Goal: Communication & Community: Answer question/provide support

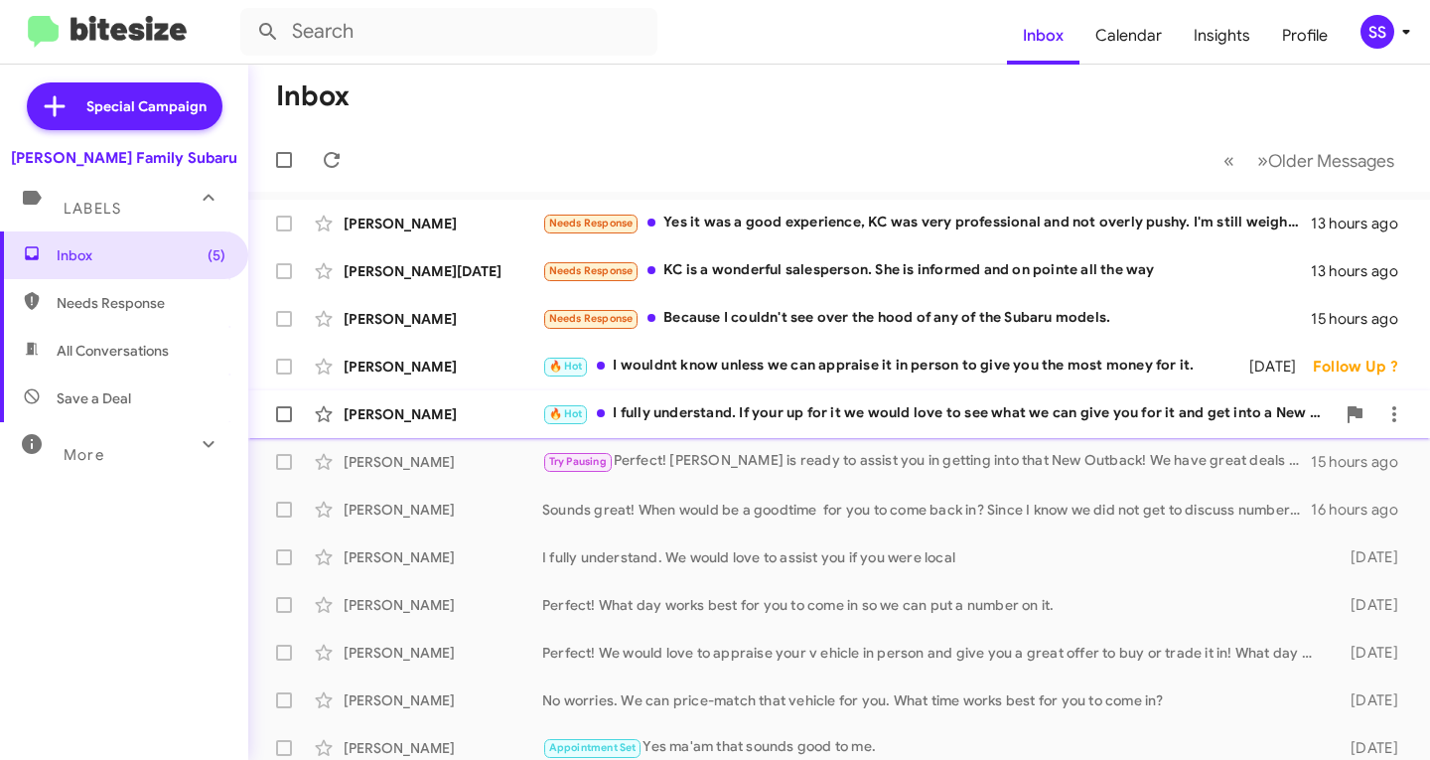
click at [653, 416] on div "🔥 Hot I fully understand. If your up for it we would love to see what we can gi…" at bounding box center [938, 413] width 793 height 23
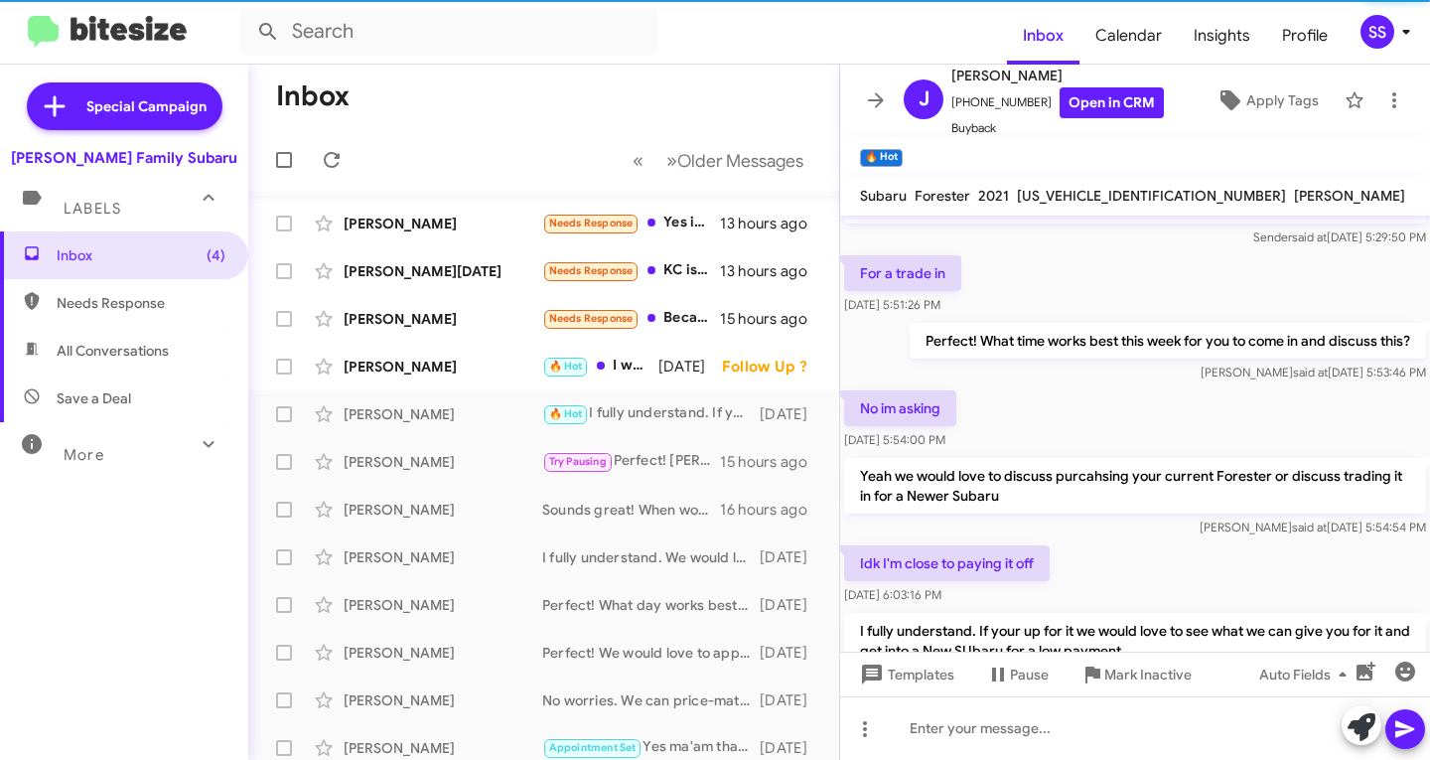
scroll to position [191, 0]
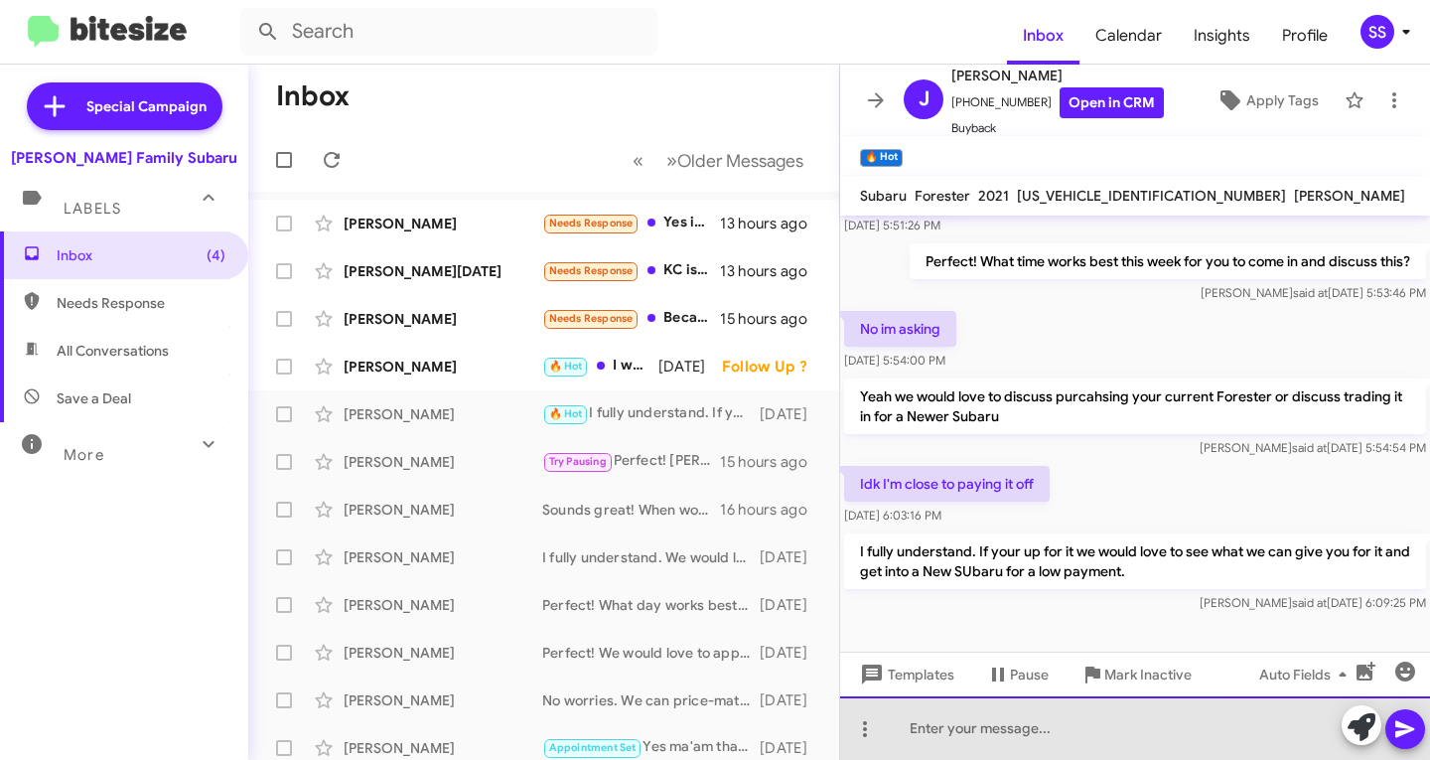
click at [950, 722] on div at bounding box center [1135, 728] width 590 height 64
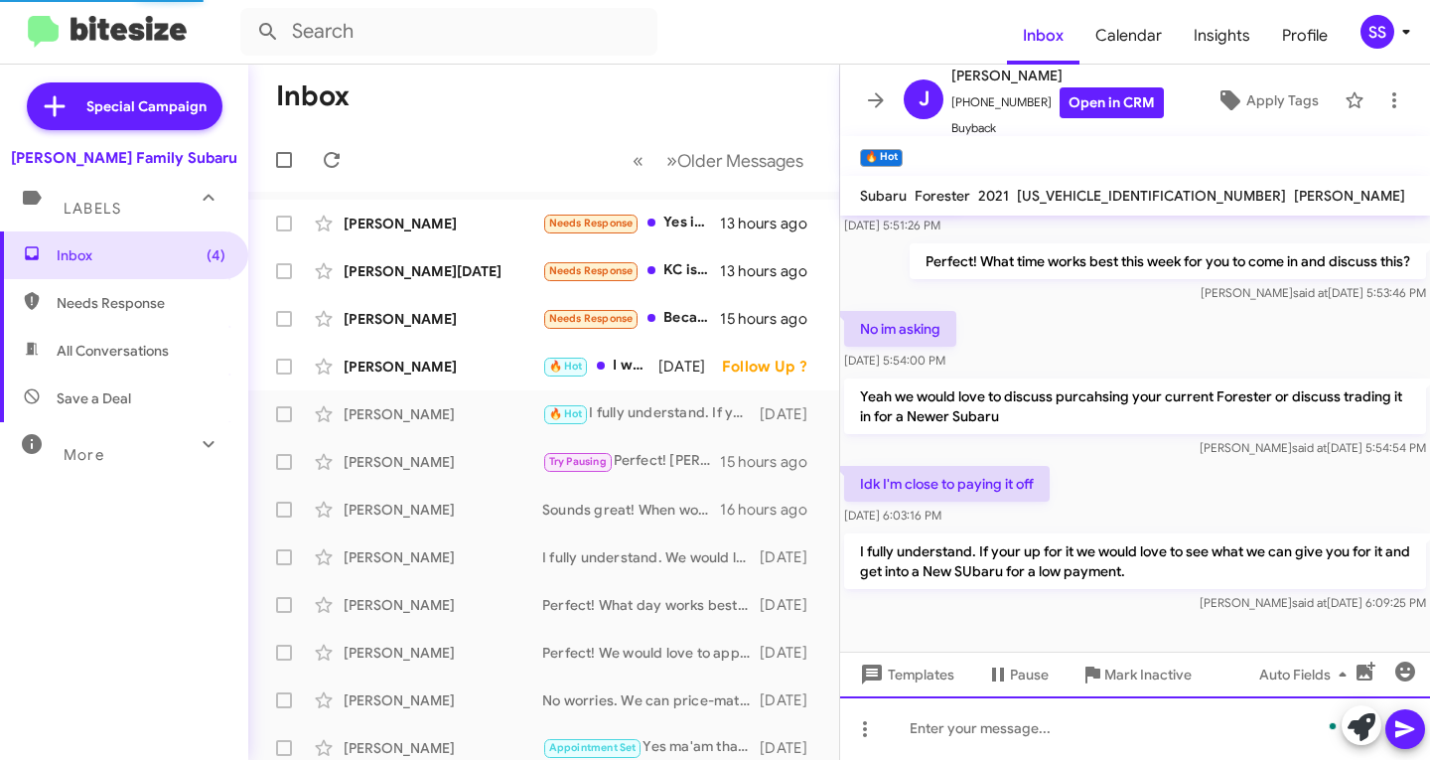
scroll to position [263, 0]
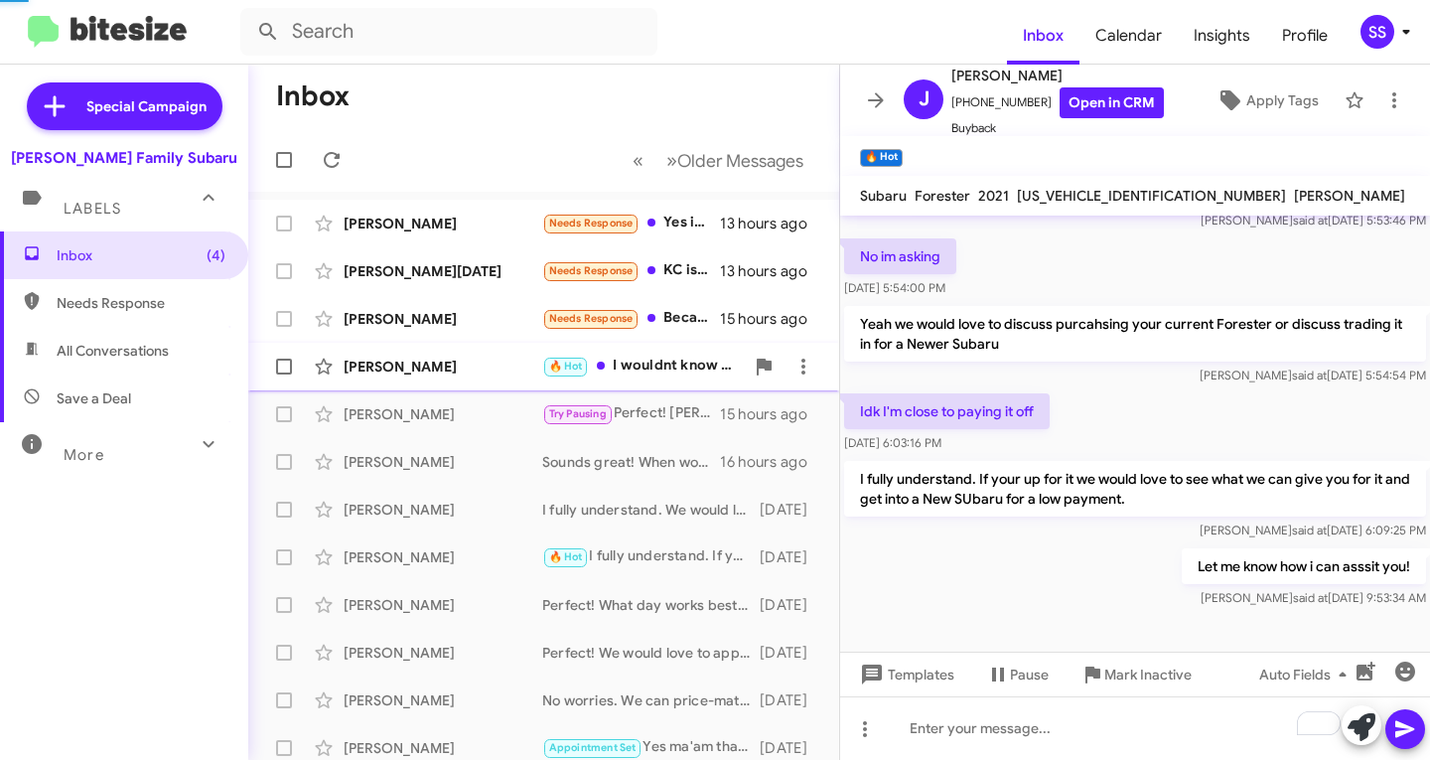
click at [418, 370] on div "[PERSON_NAME]" at bounding box center [443, 367] width 199 height 20
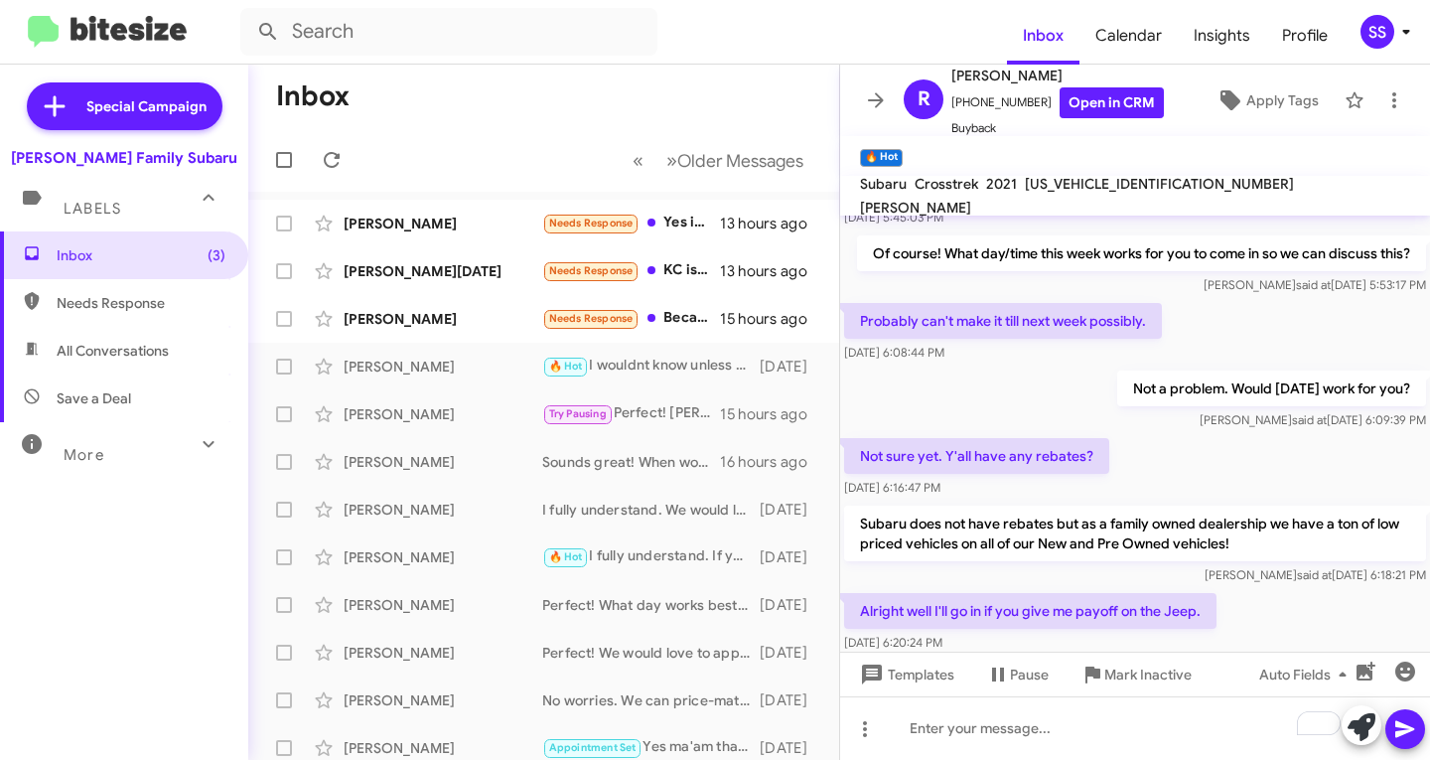
scroll to position [520, 0]
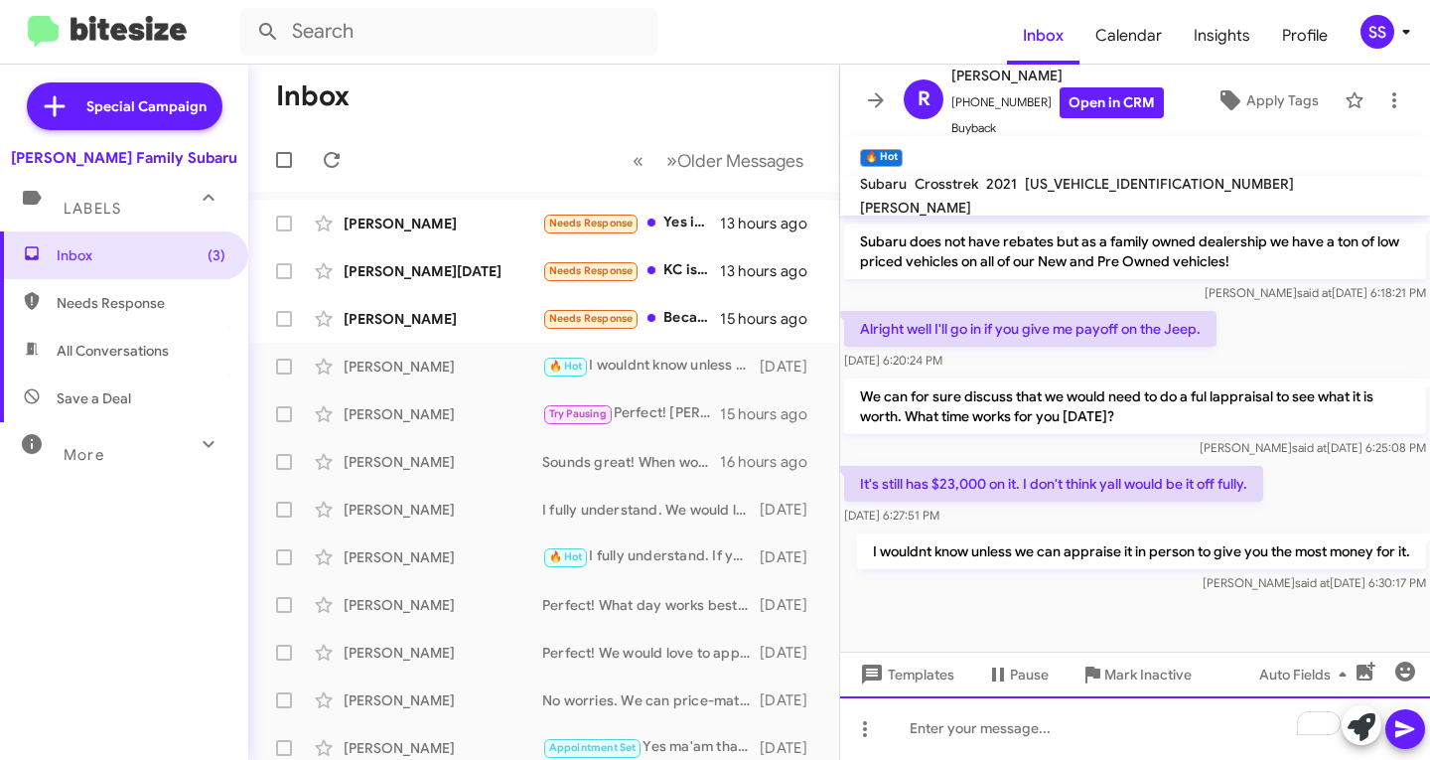
click at [997, 730] on div "To enrich screen reader interactions, please activate Accessibility in Grammarl…" at bounding box center [1135, 728] width 590 height 64
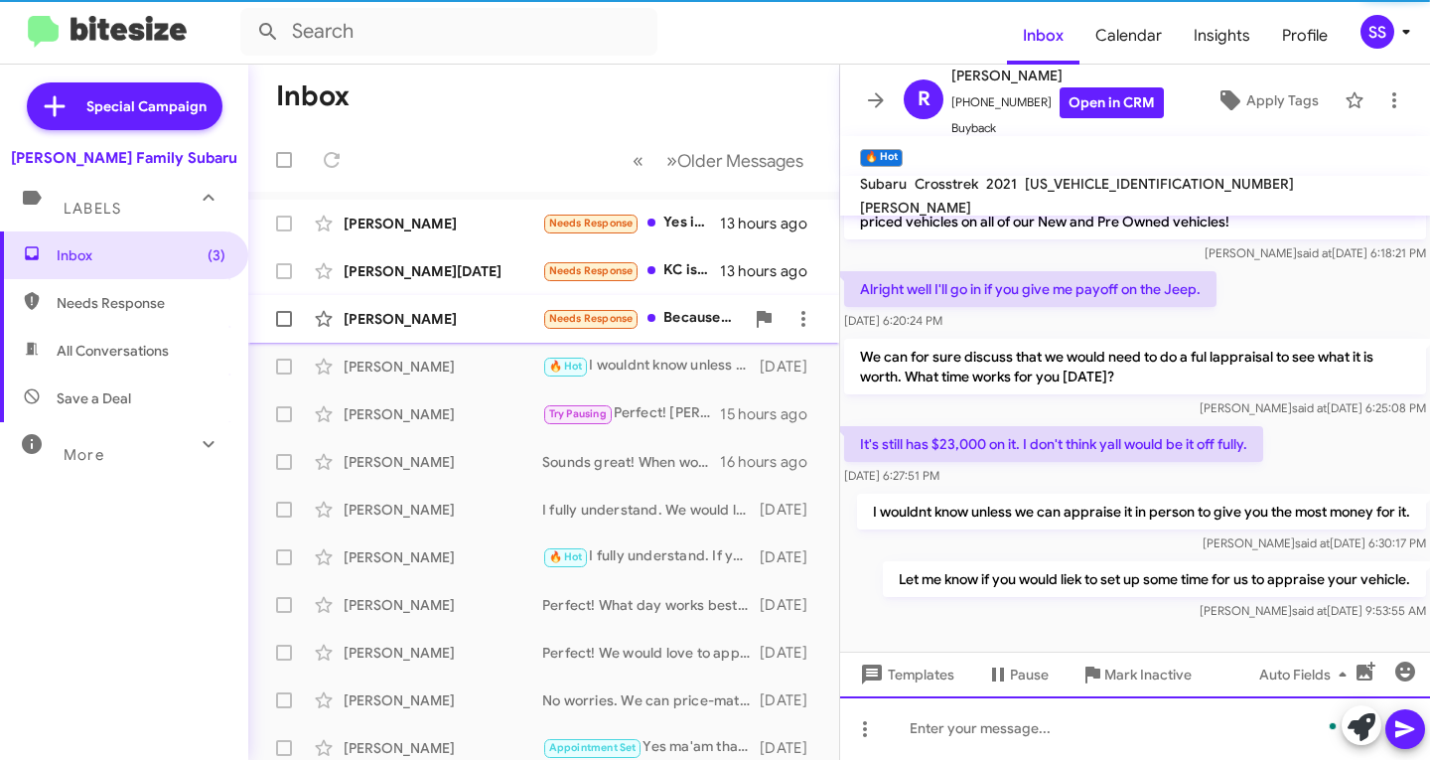
scroll to position [593, 0]
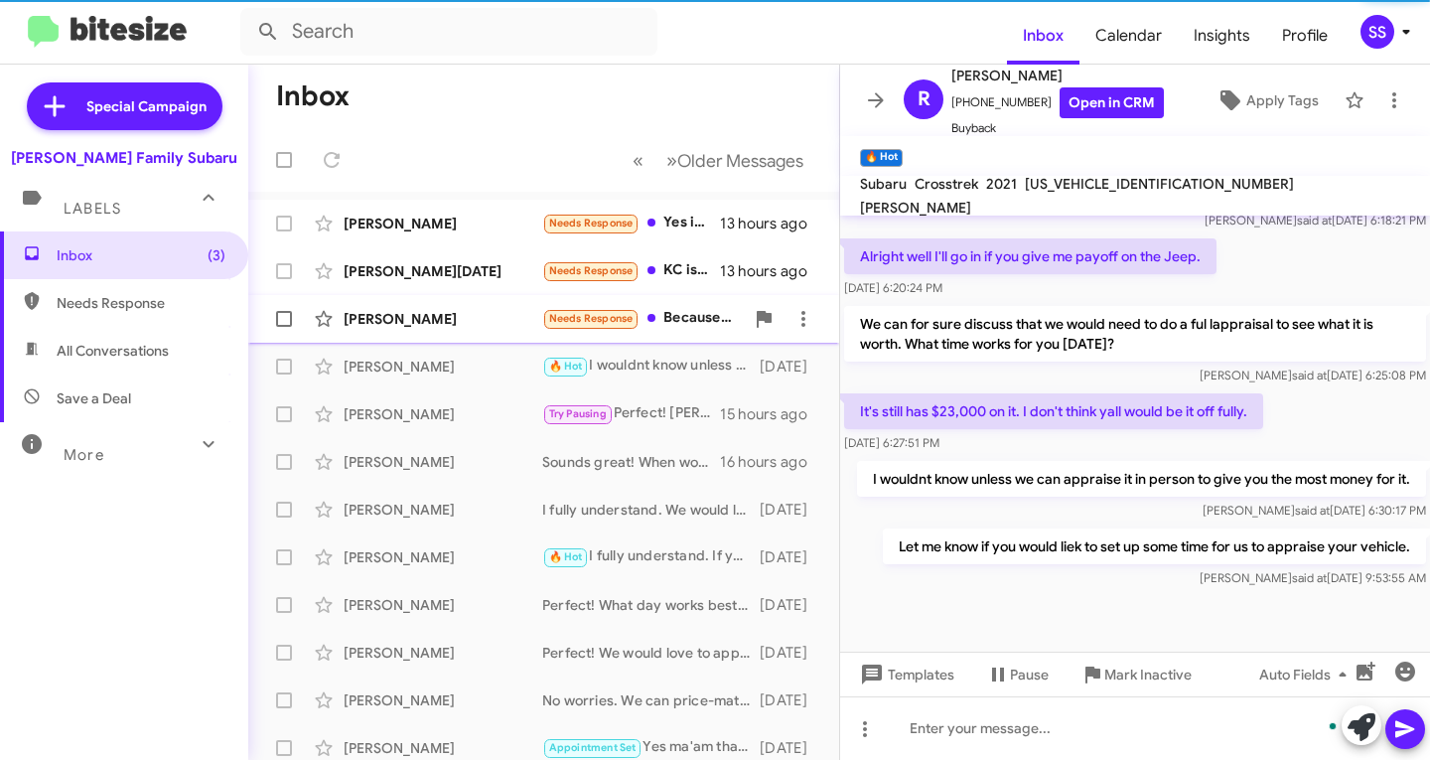
click at [453, 326] on div "[PERSON_NAME]" at bounding box center [443, 319] width 199 height 20
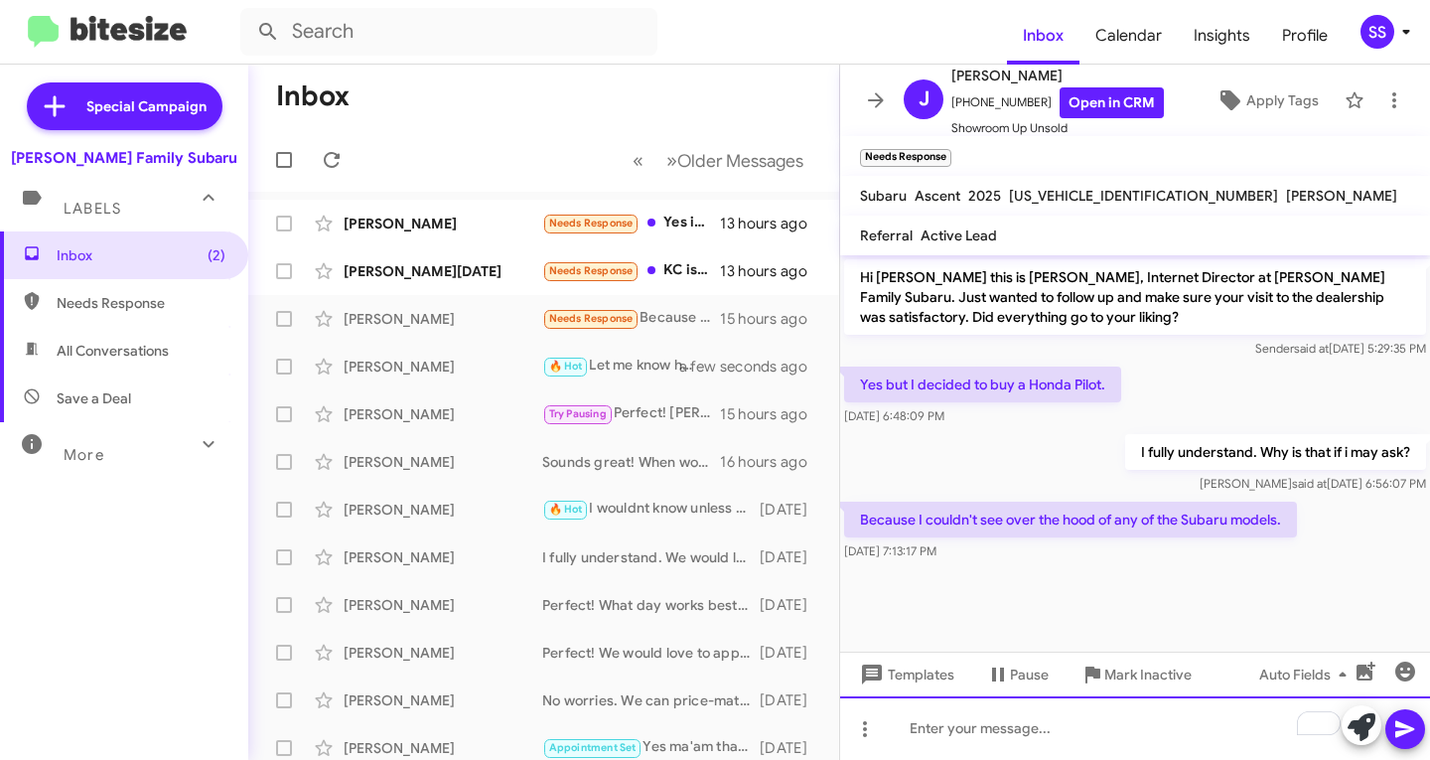
click at [984, 734] on div "To enrich screen reader interactions, please activate Accessibility in Grammarl…" at bounding box center [1135, 728] width 590 height 64
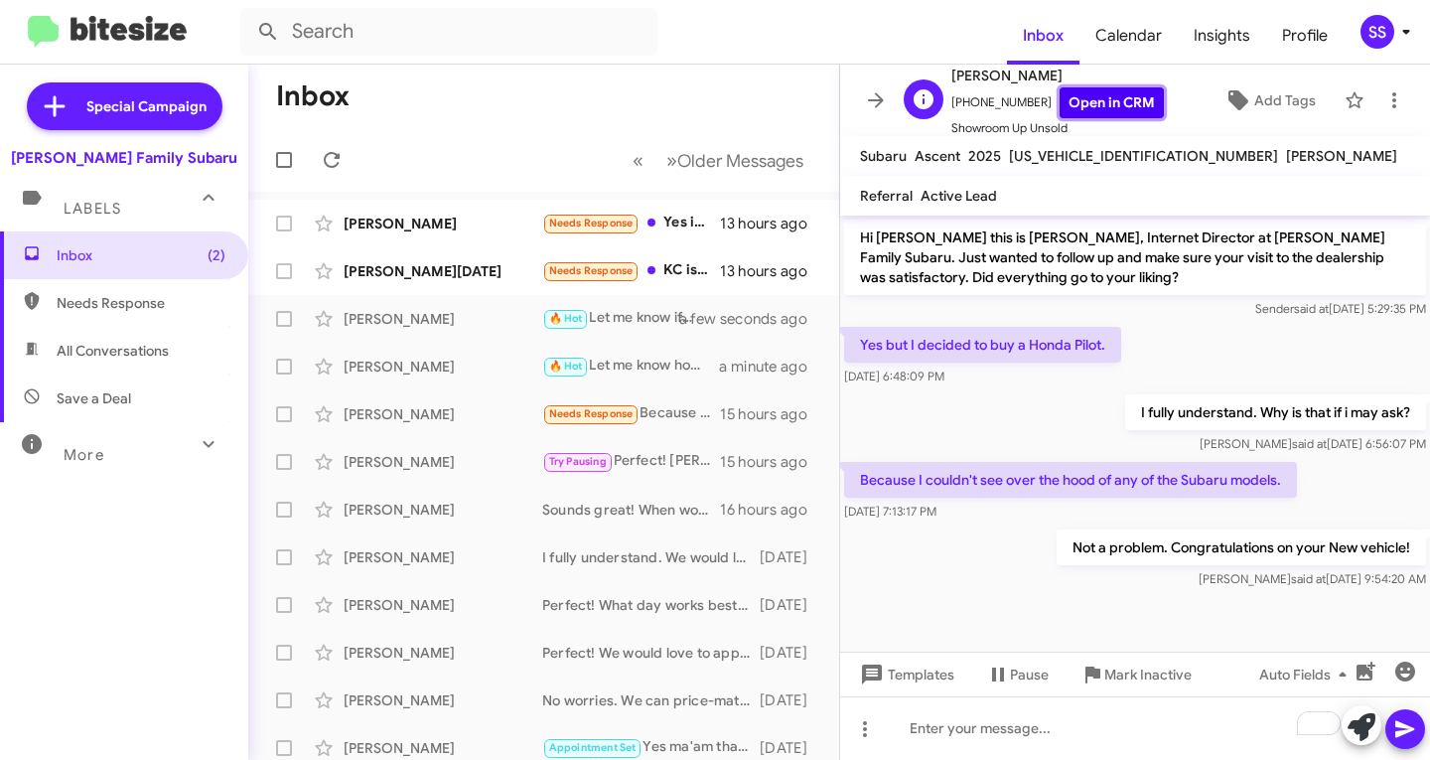
click at [1097, 103] on link "Open in CRM" at bounding box center [1112, 102] width 104 height 31
click at [438, 285] on div "[PERSON_NAME][DATE] Needs Response KC is a wonderful salesperson. She is inform…" at bounding box center [543, 271] width 559 height 40
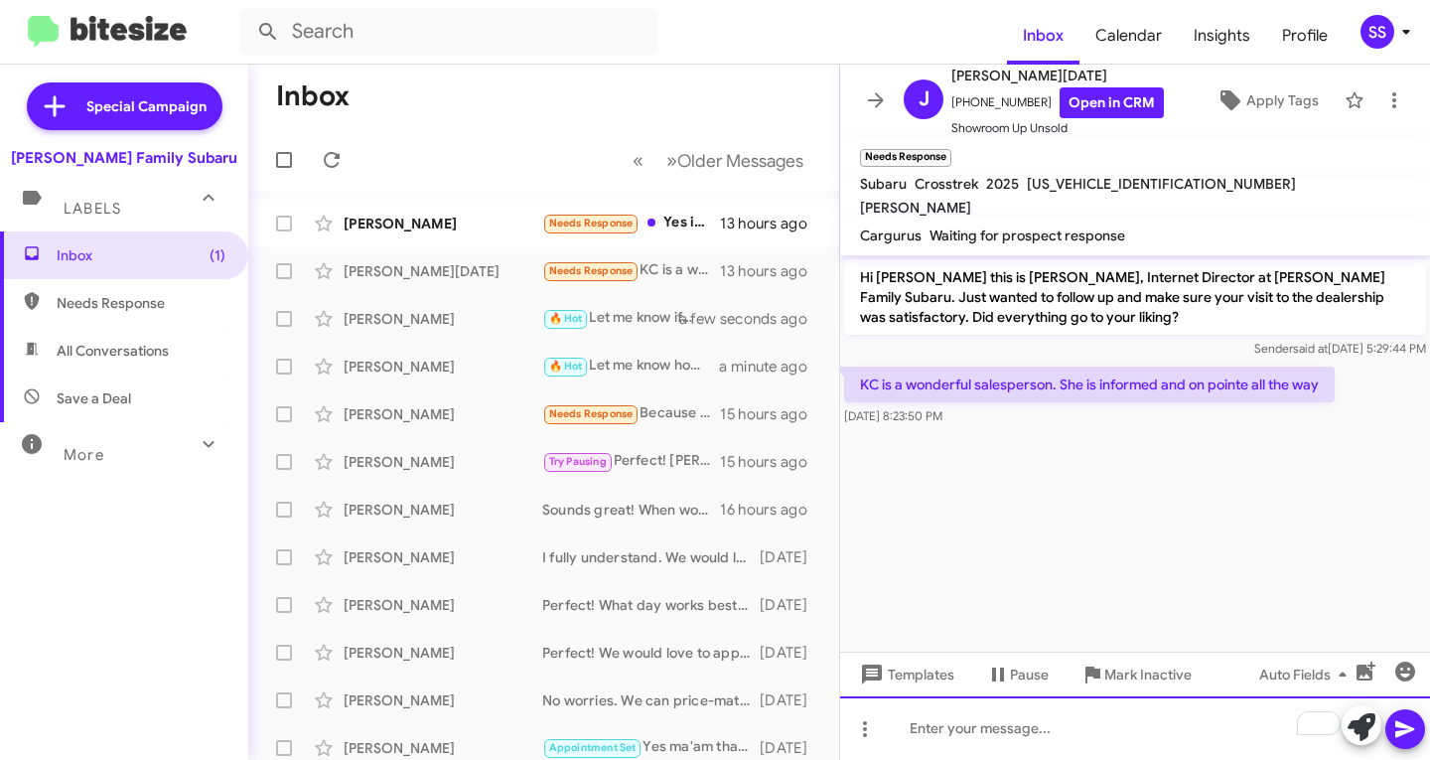
click at [1058, 736] on div "To enrich screen reader interactions, please activate Accessibility in Grammarl…" at bounding box center [1135, 728] width 590 height 64
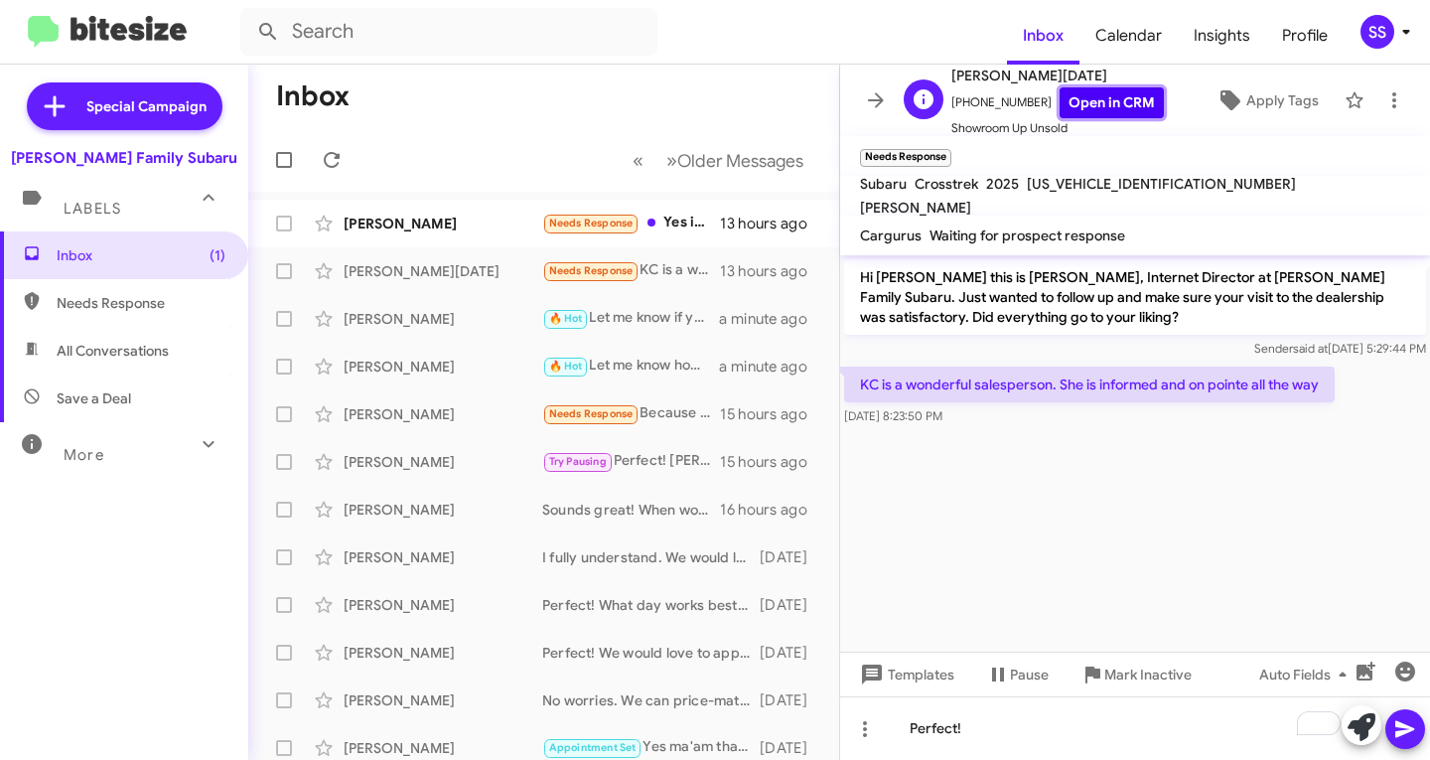
click at [1094, 97] on link "Open in CRM" at bounding box center [1112, 102] width 104 height 31
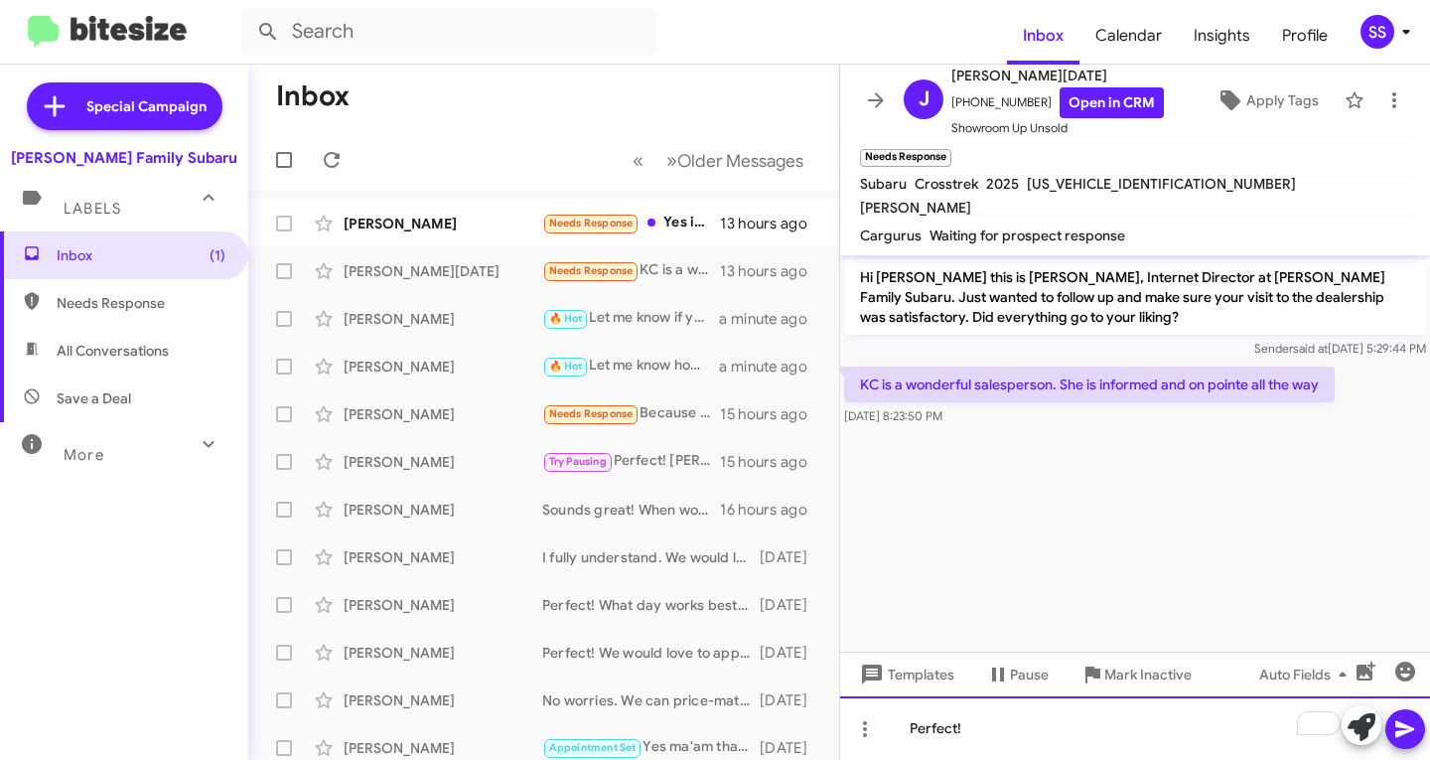
click at [998, 727] on div "Perfect!" at bounding box center [1135, 728] width 590 height 64
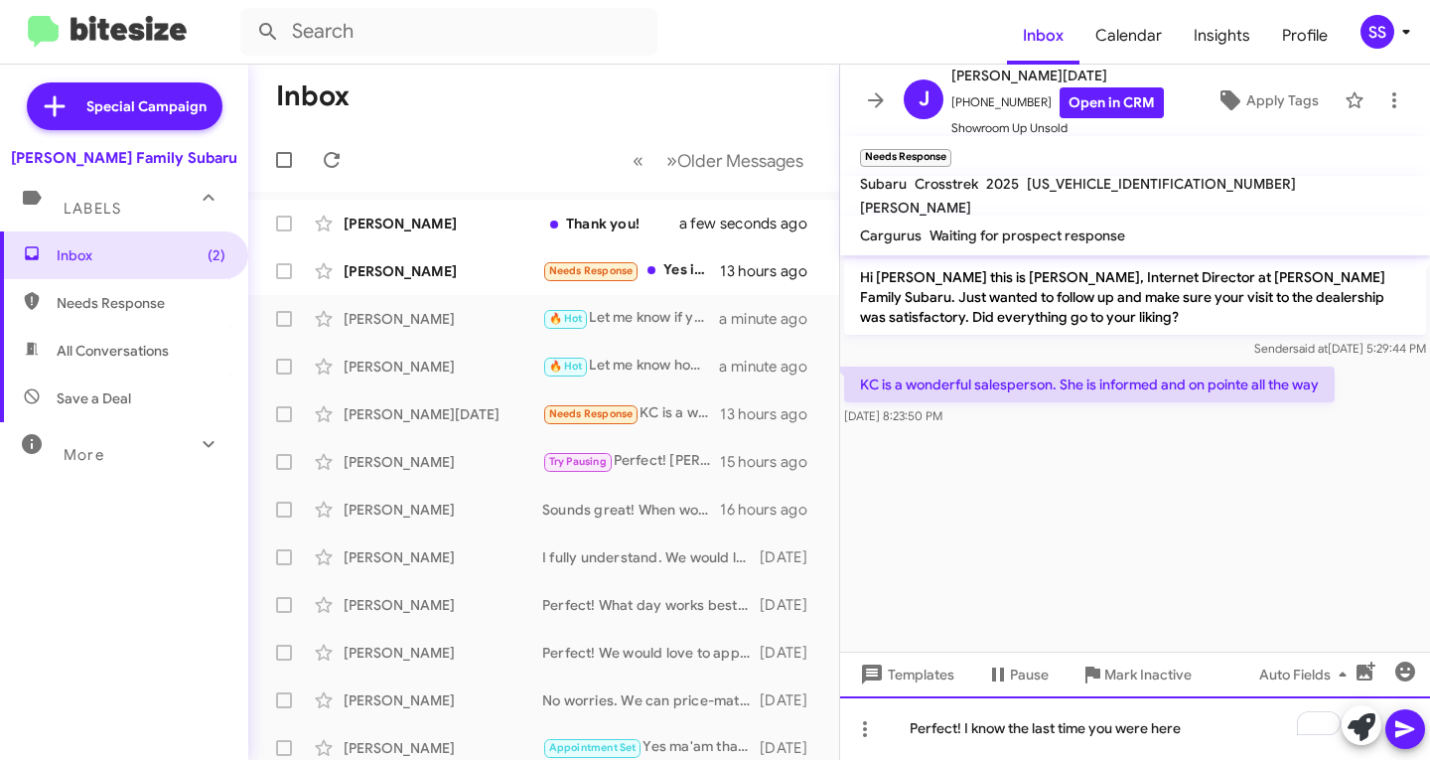
click at [1202, 744] on div "Perfect! I know the last time you were here" at bounding box center [1135, 728] width 590 height 64
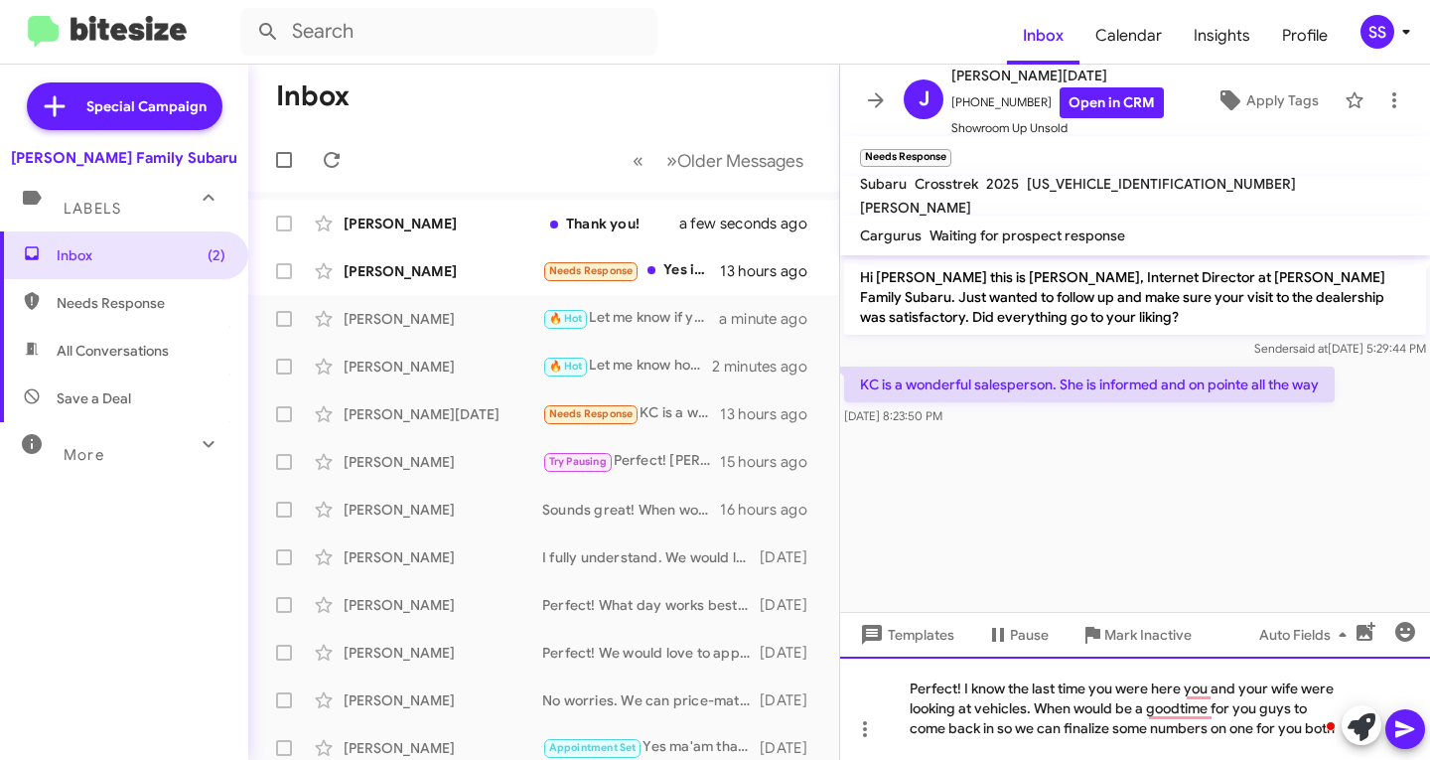
click at [1063, 731] on div "Perfect! I know the last time you were here you and your wife were looking at v…" at bounding box center [1135, 707] width 590 height 103
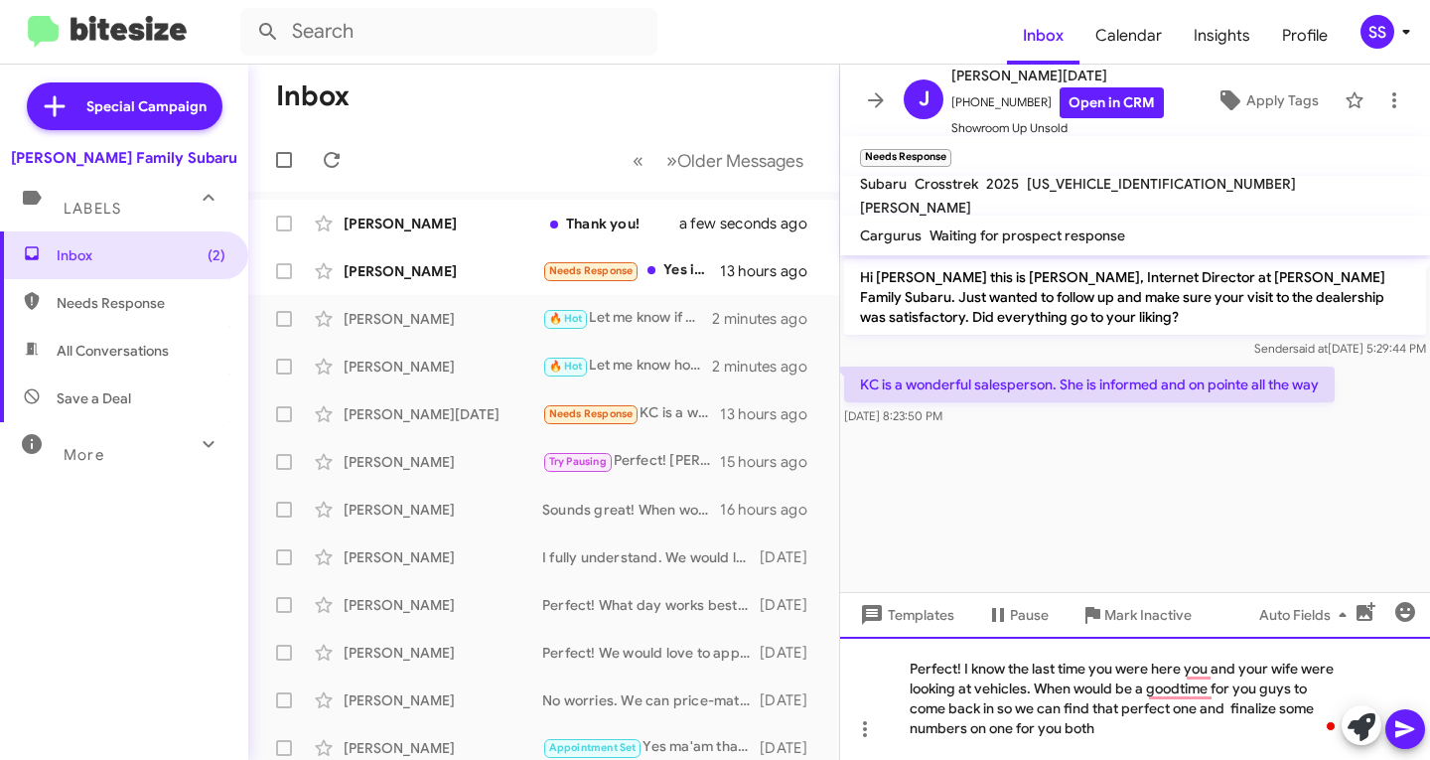
click at [1112, 727] on div "Perfect! I know the last time you were here you and your wife were looking at v…" at bounding box center [1135, 698] width 590 height 123
click at [1416, 734] on icon at bounding box center [1405, 729] width 24 height 24
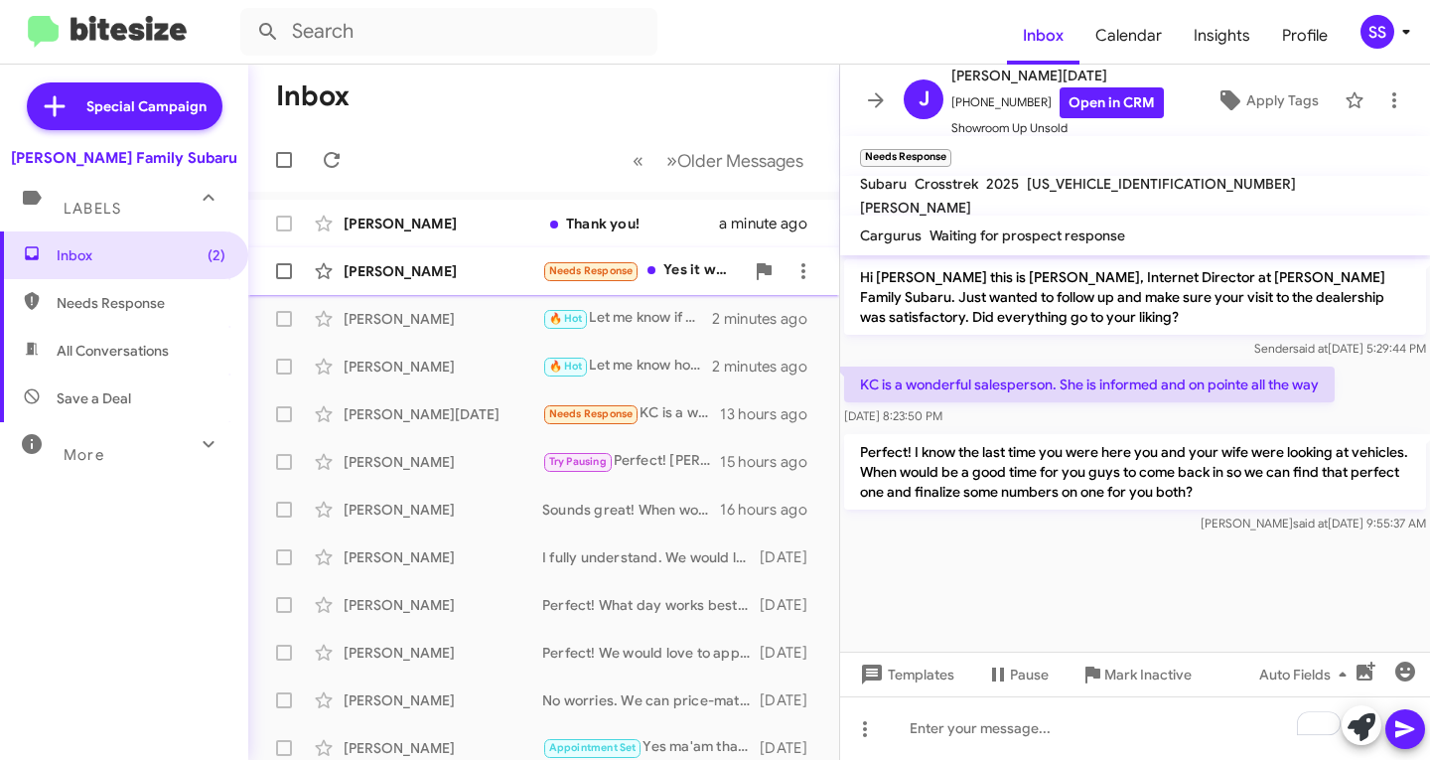
click at [409, 268] on div "[PERSON_NAME]" at bounding box center [443, 271] width 199 height 20
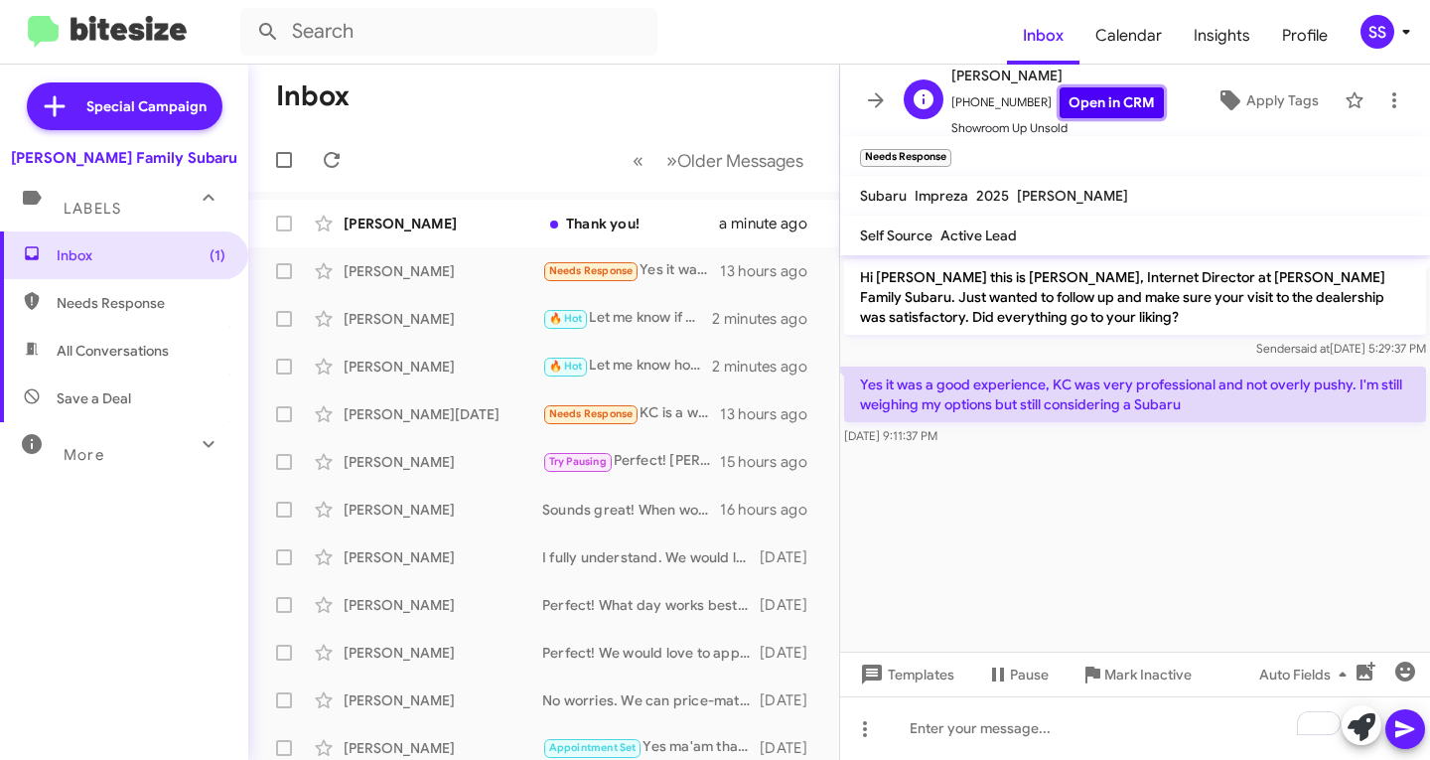
click at [1092, 98] on link "Open in CRM" at bounding box center [1112, 102] width 104 height 31
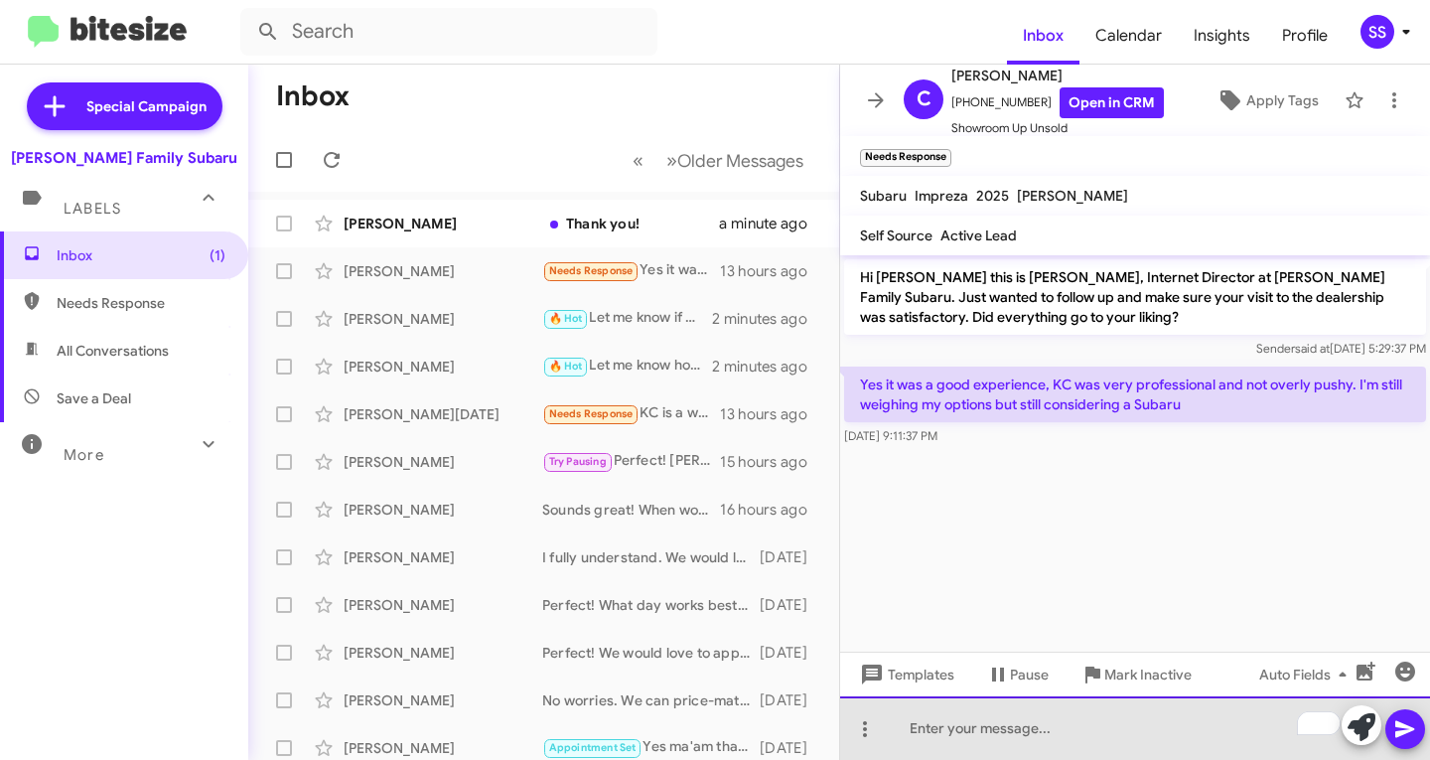
click at [970, 719] on div "To enrich screen reader interactions, please activate Accessibility in Grammarl…" at bounding box center [1135, 728] width 590 height 64
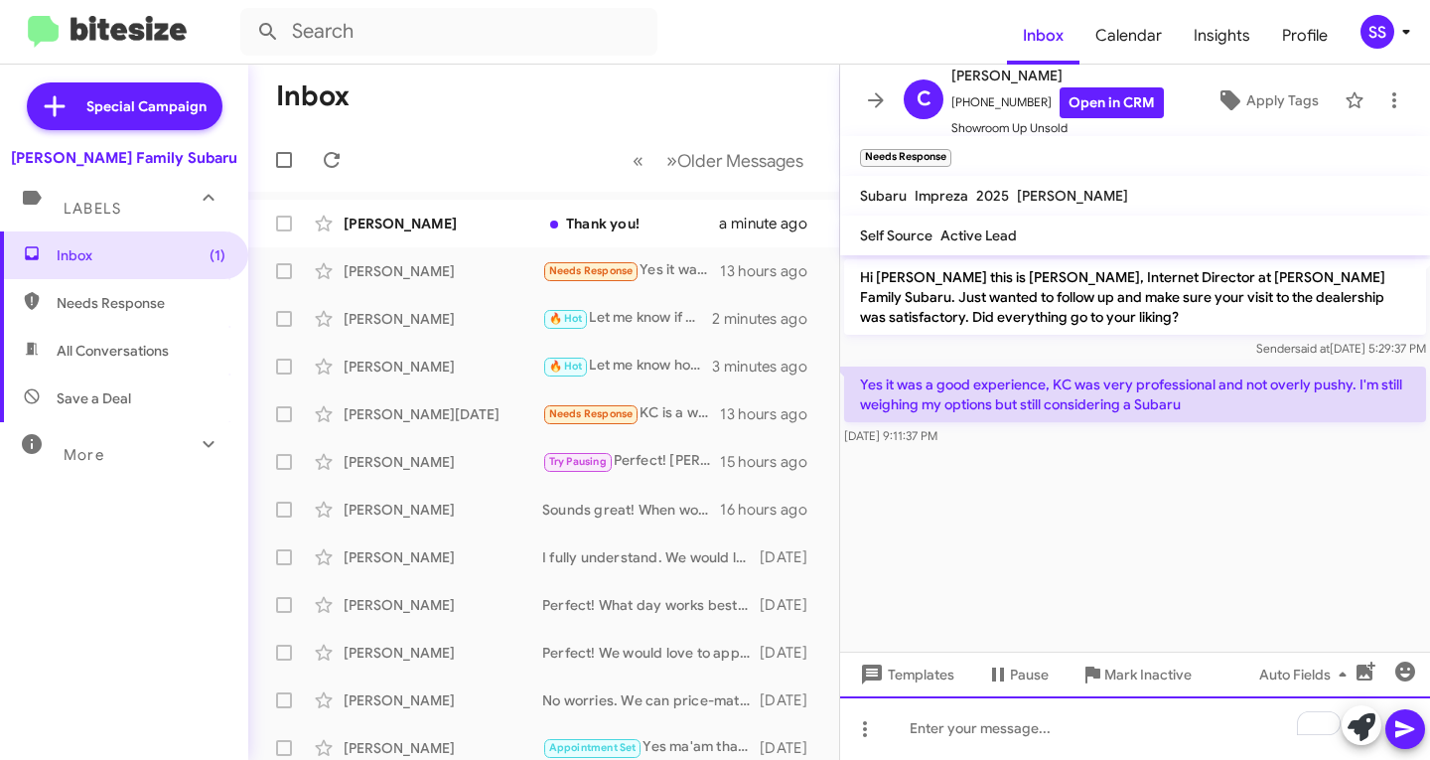
click at [1015, 728] on div "To enrich screen reader interactions, please activate Accessibility in Grammarl…" at bounding box center [1135, 728] width 590 height 64
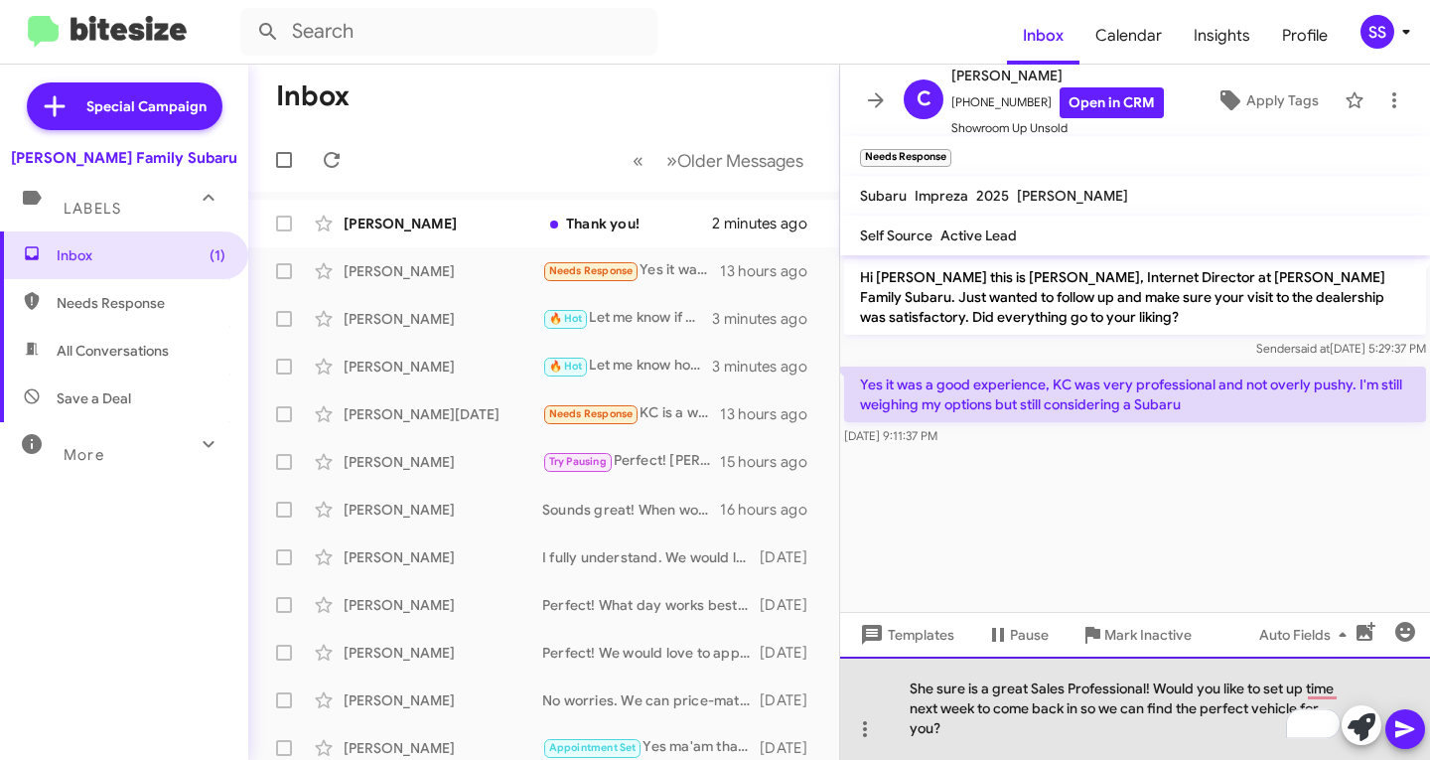
click at [1196, 726] on div "She sure is a great Sales Professional! Would you like to set up time next week…" at bounding box center [1135, 707] width 590 height 103
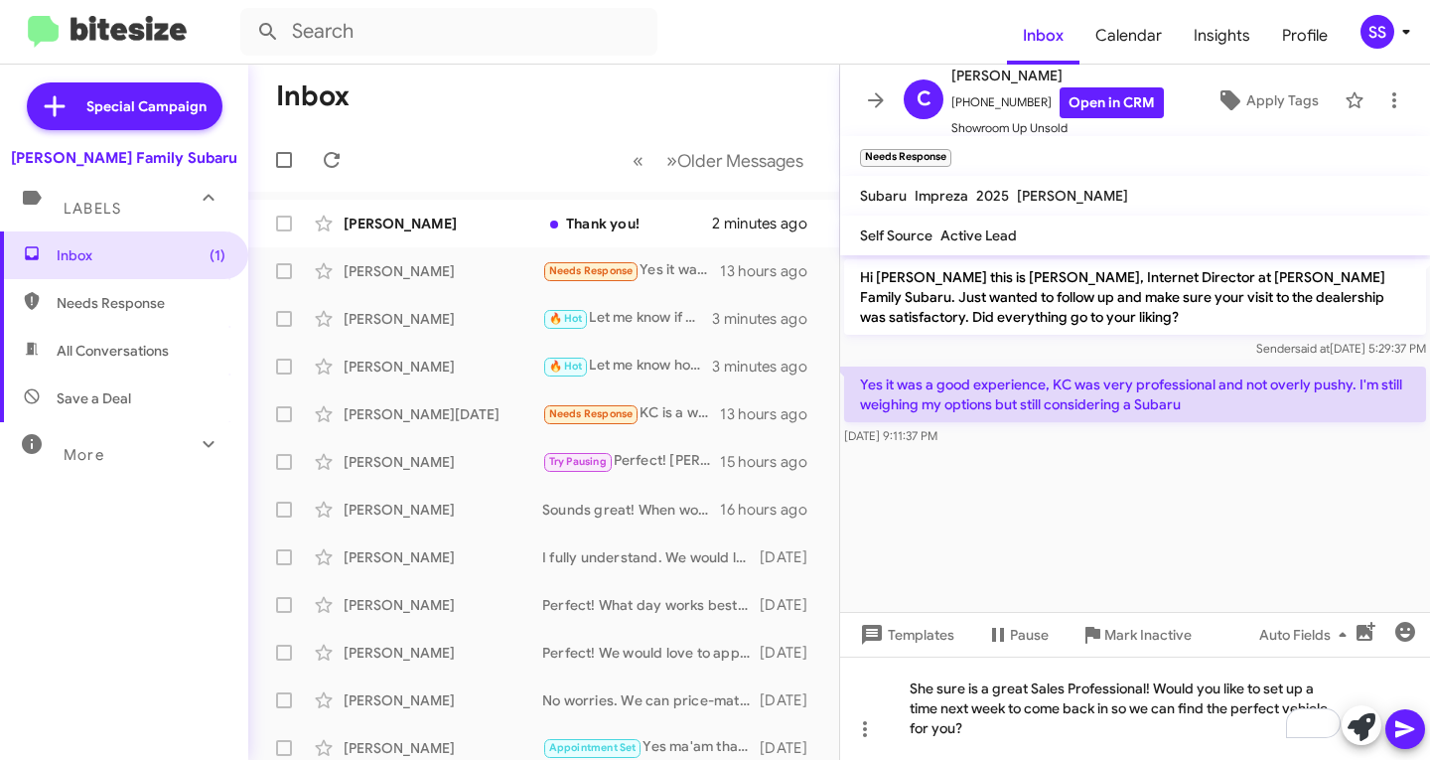
click at [1395, 729] on icon at bounding box center [1405, 729] width 24 height 24
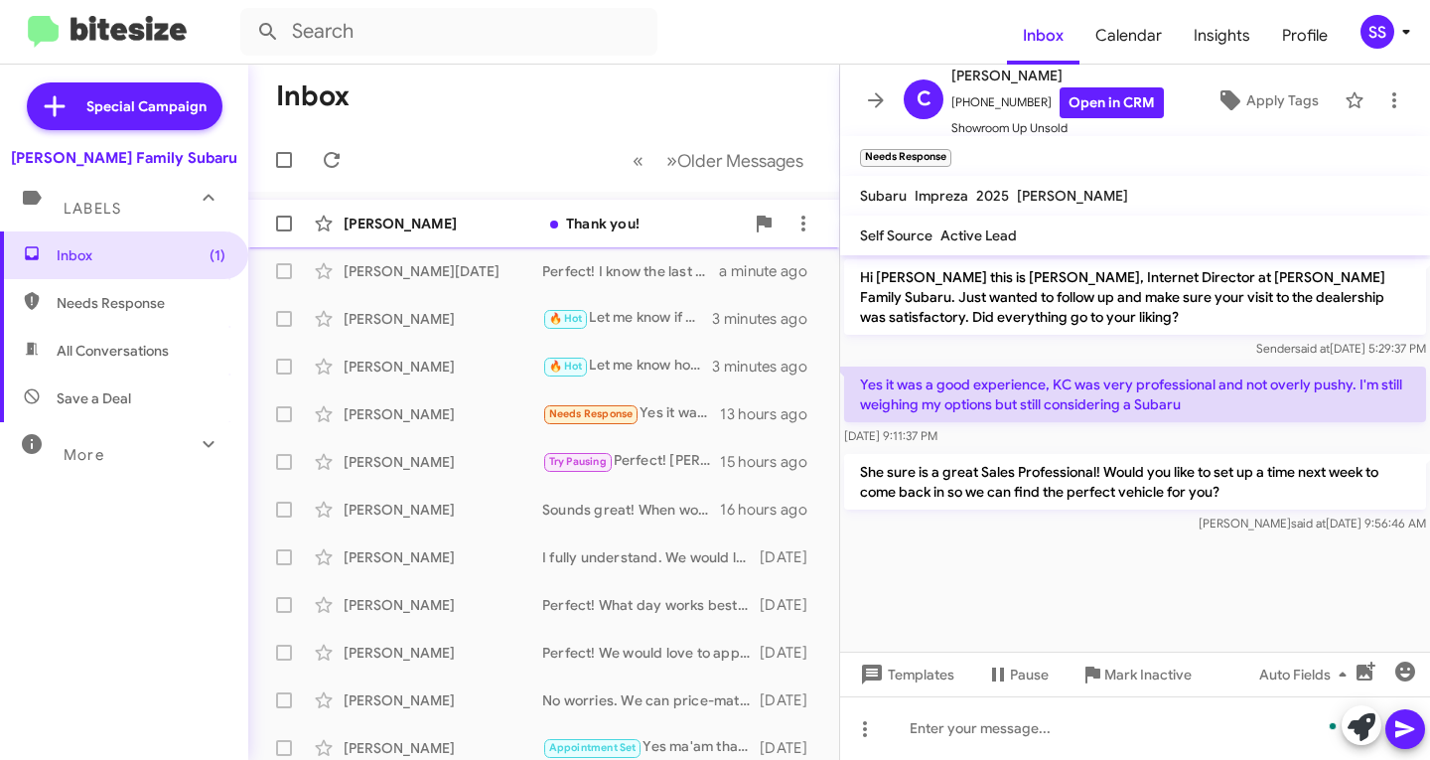
click at [471, 241] on div "[PERSON_NAME] Thank you! 2 minutes ago" at bounding box center [543, 224] width 559 height 40
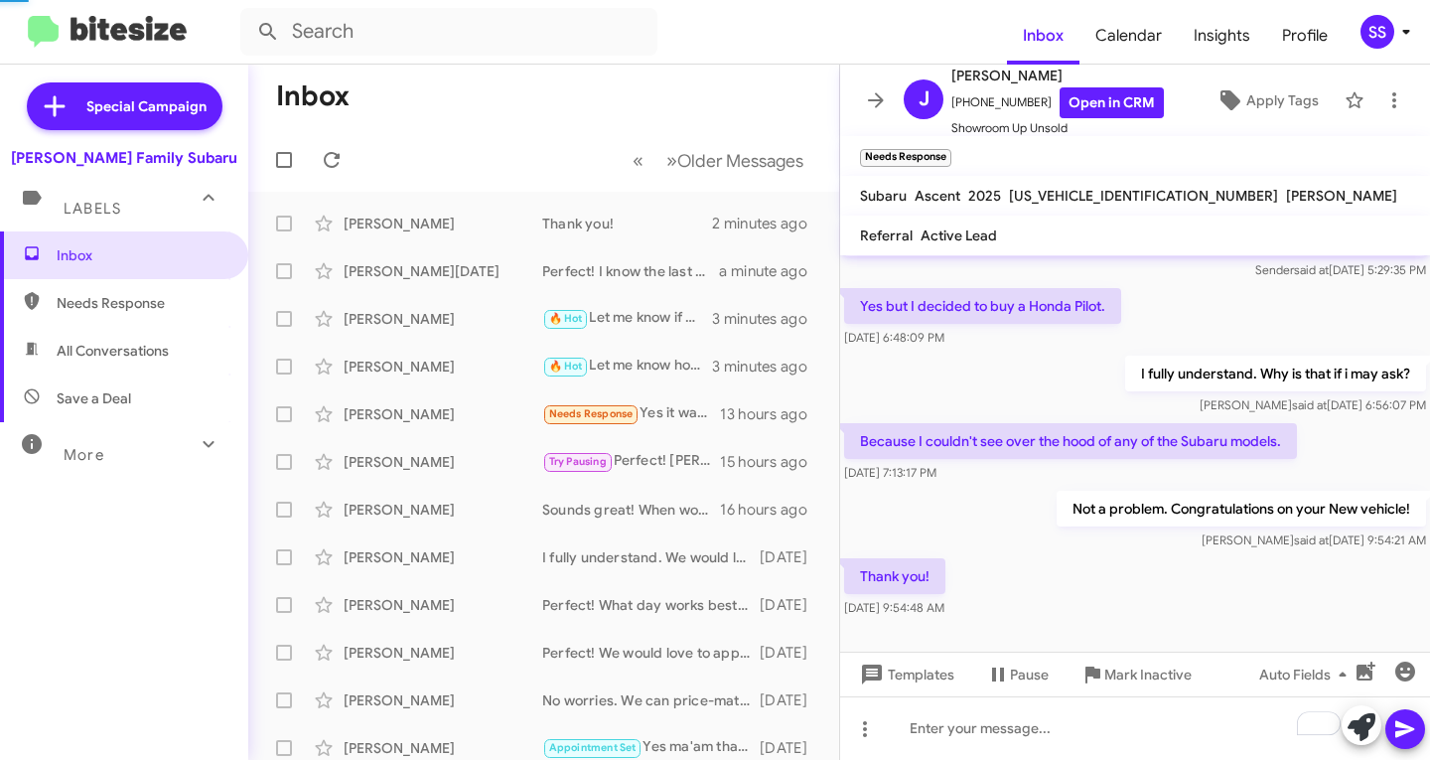
scroll to position [39, 0]
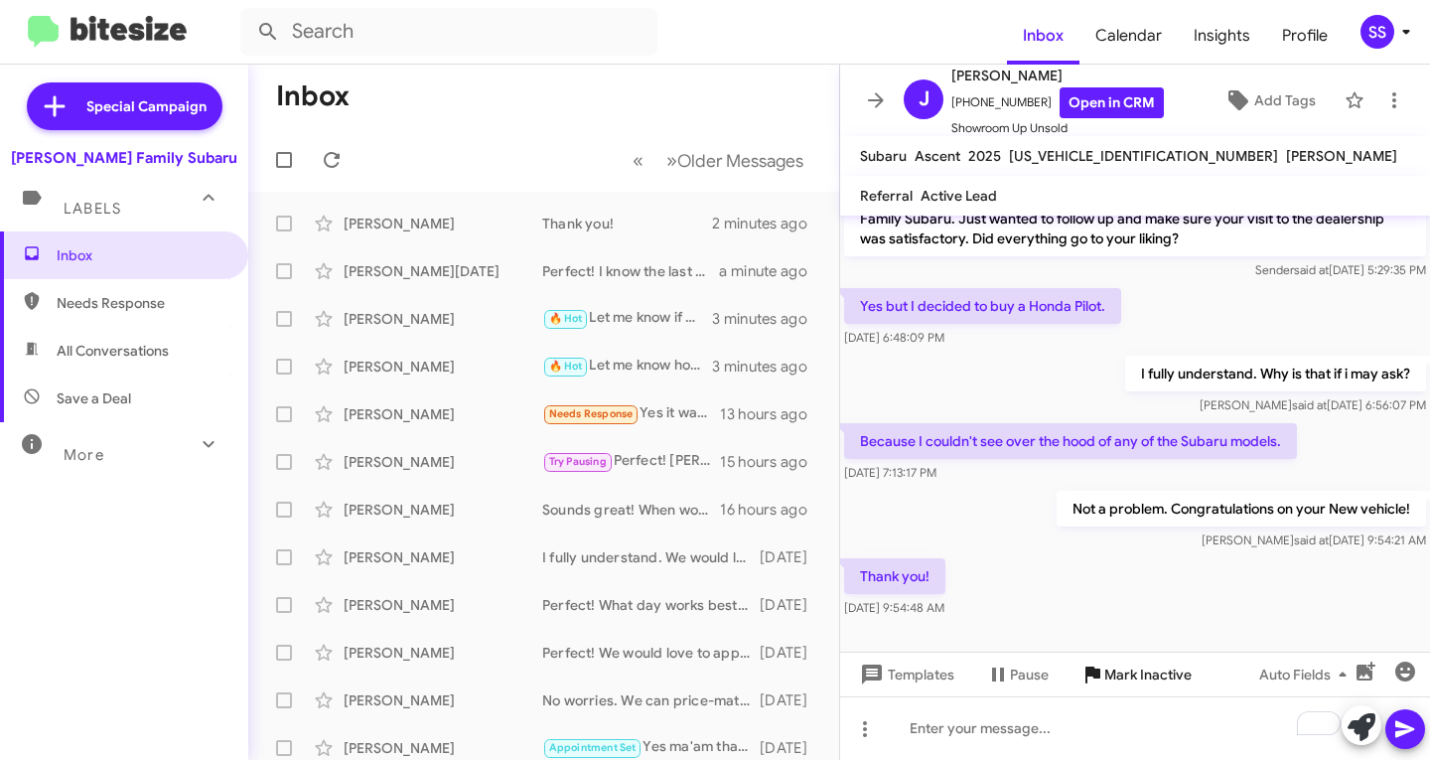
click at [1156, 681] on span "Mark Inactive" at bounding box center [1147, 674] width 87 height 36
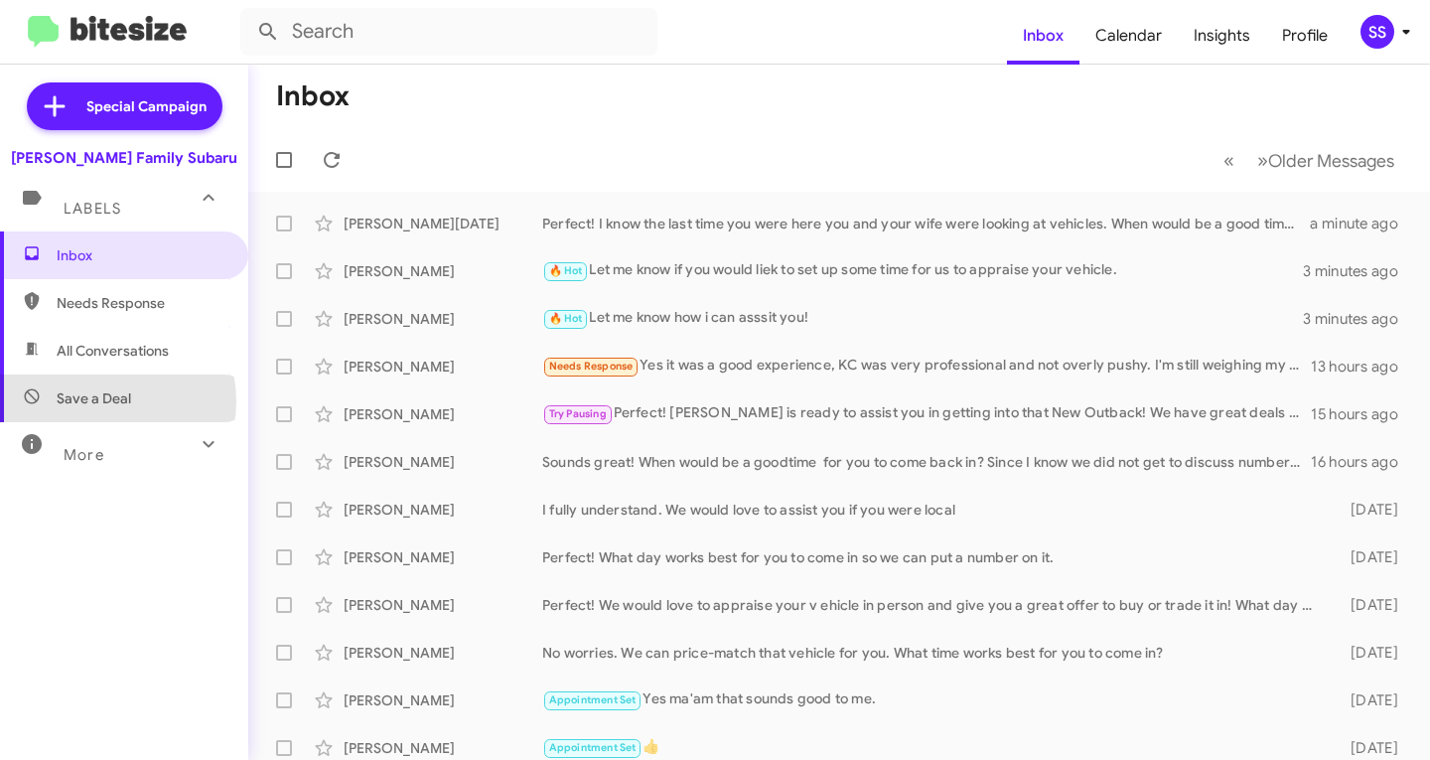
click at [104, 401] on span "Save a Deal" at bounding box center [94, 398] width 74 height 20
type input "in:not-interested"
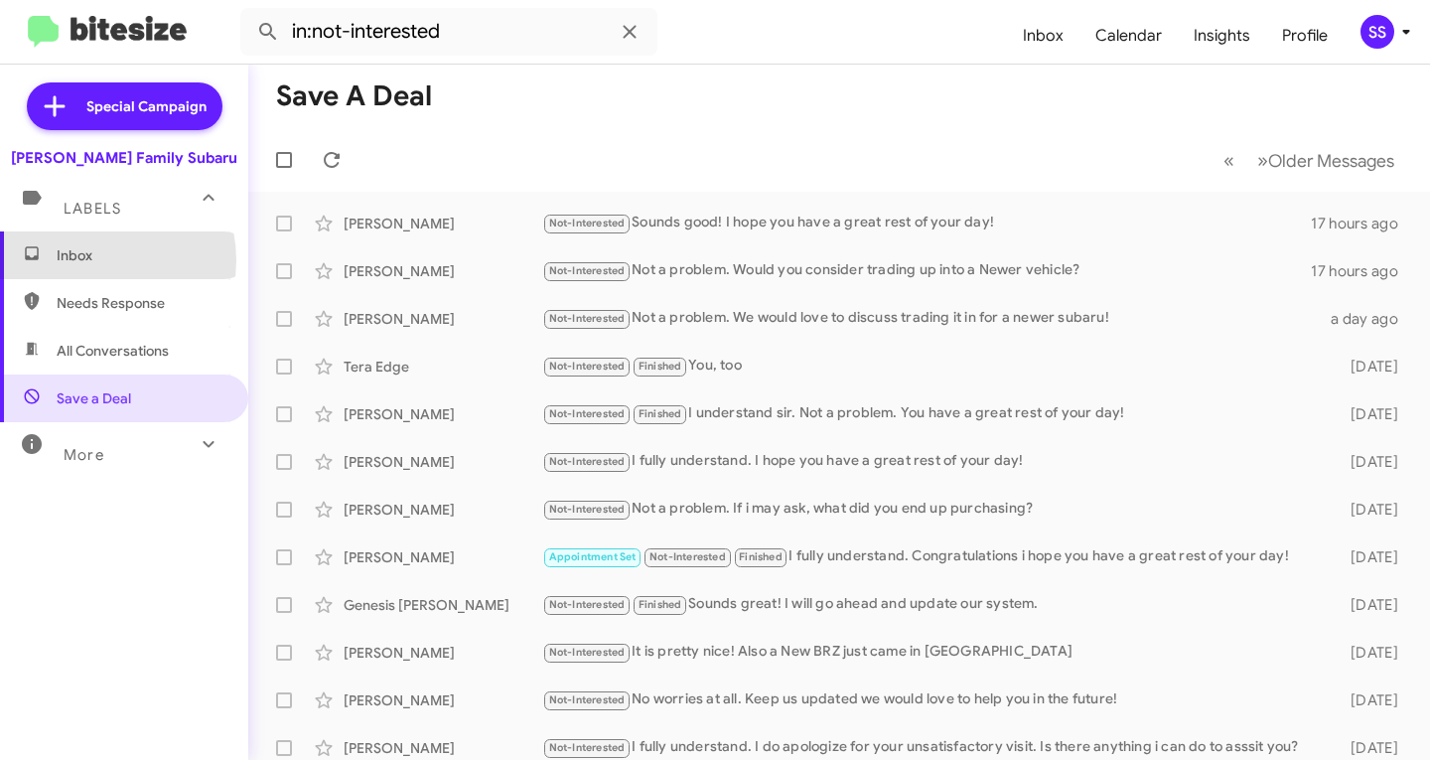
click at [89, 260] on span "Inbox" at bounding box center [141, 255] width 169 height 20
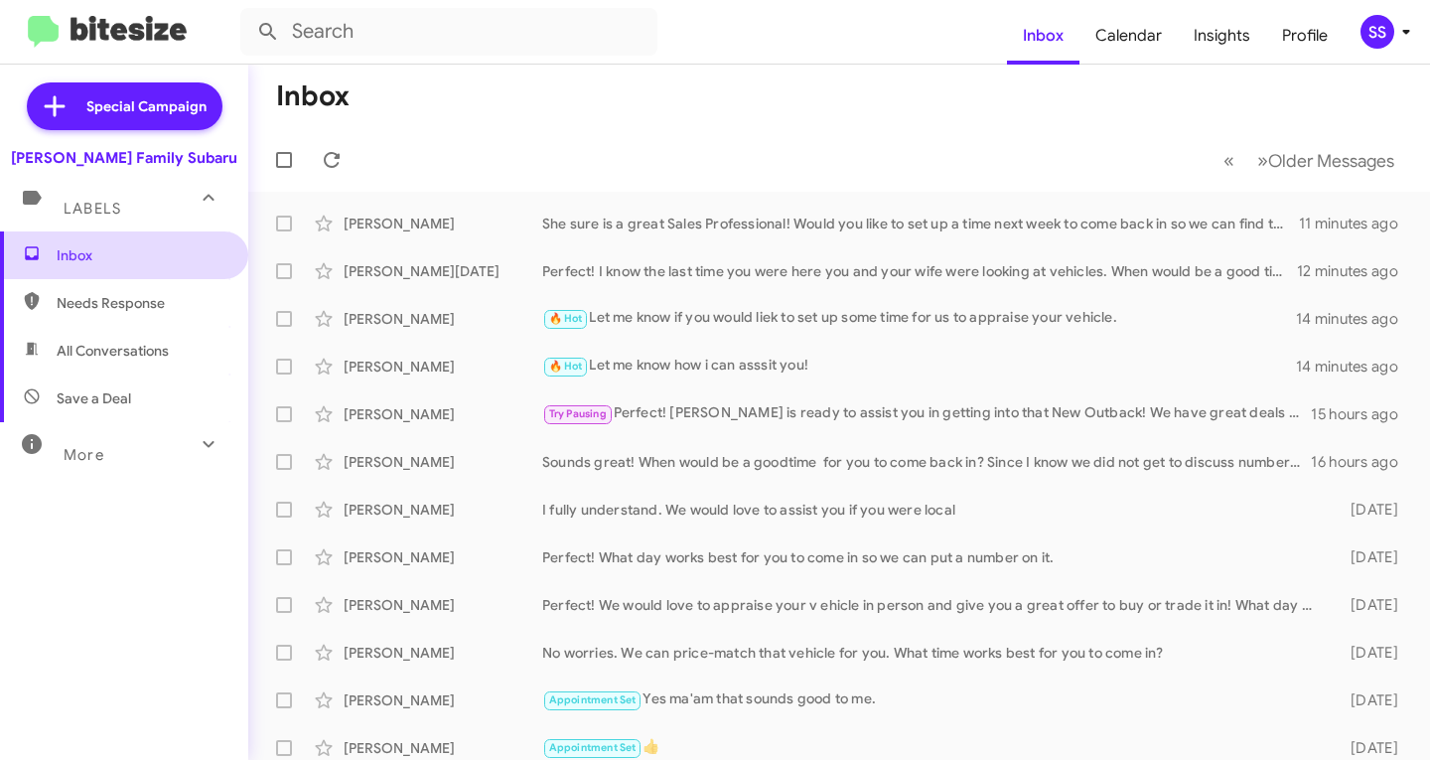
click at [162, 251] on span "Inbox" at bounding box center [141, 255] width 169 height 20
click at [145, 377] on span "Save a Deal" at bounding box center [124, 398] width 248 height 48
type input "in:not-interested"
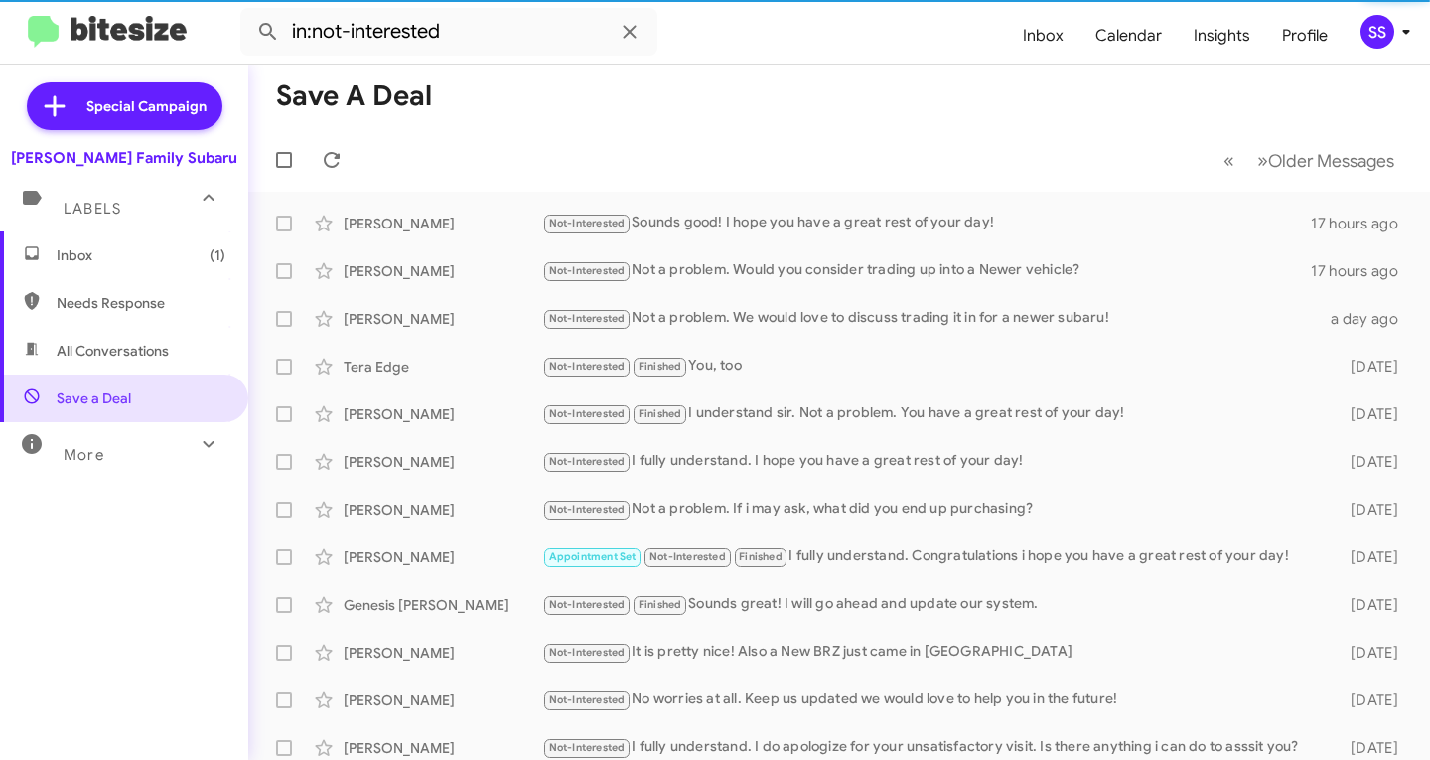
click at [158, 266] on span "Inbox (1)" at bounding box center [124, 255] width 248 height 48
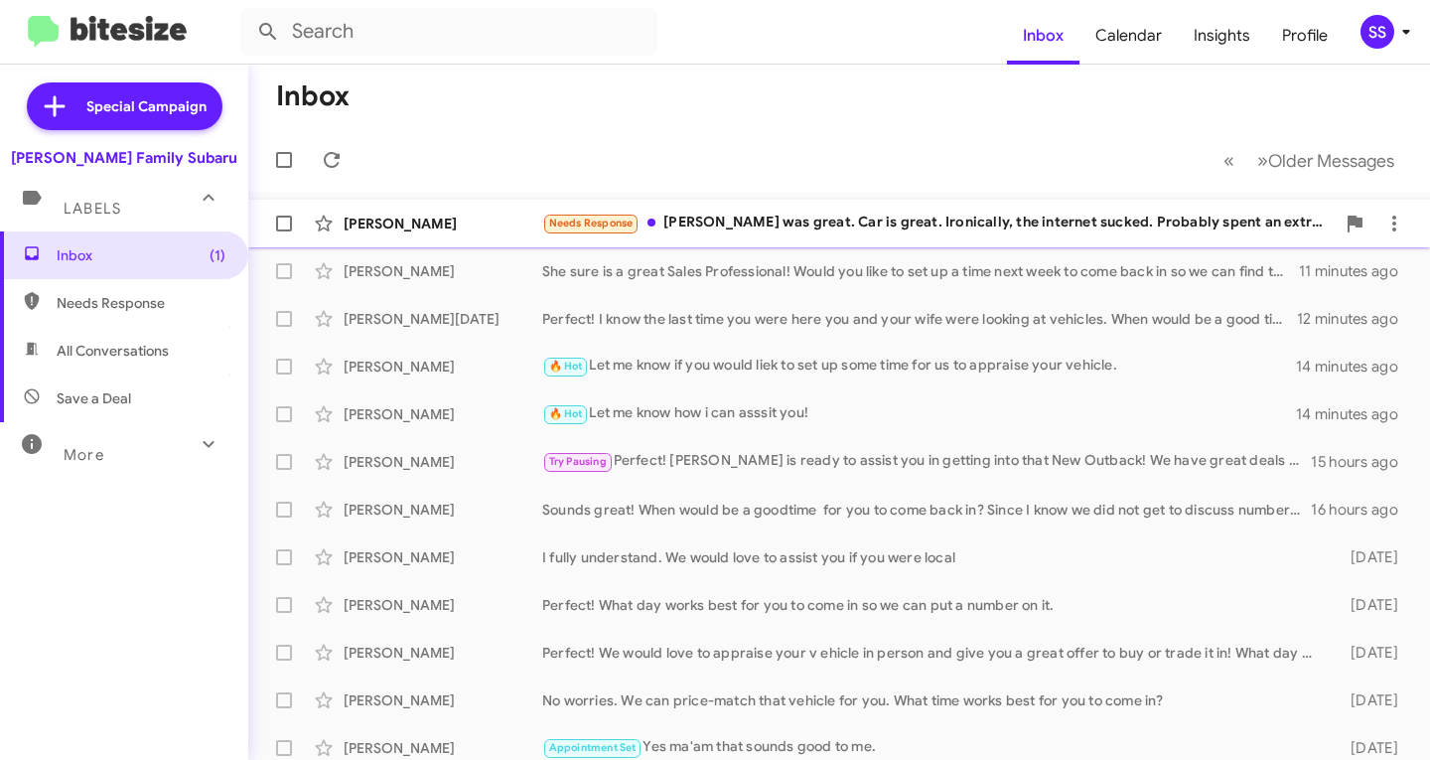
click at [807, 235] on div "[PERSON_NAME] Needs Response [PERSON_NAME] was great. Car is great. Ironically,…" at bounding box center [839, 224] width 1150 height 40
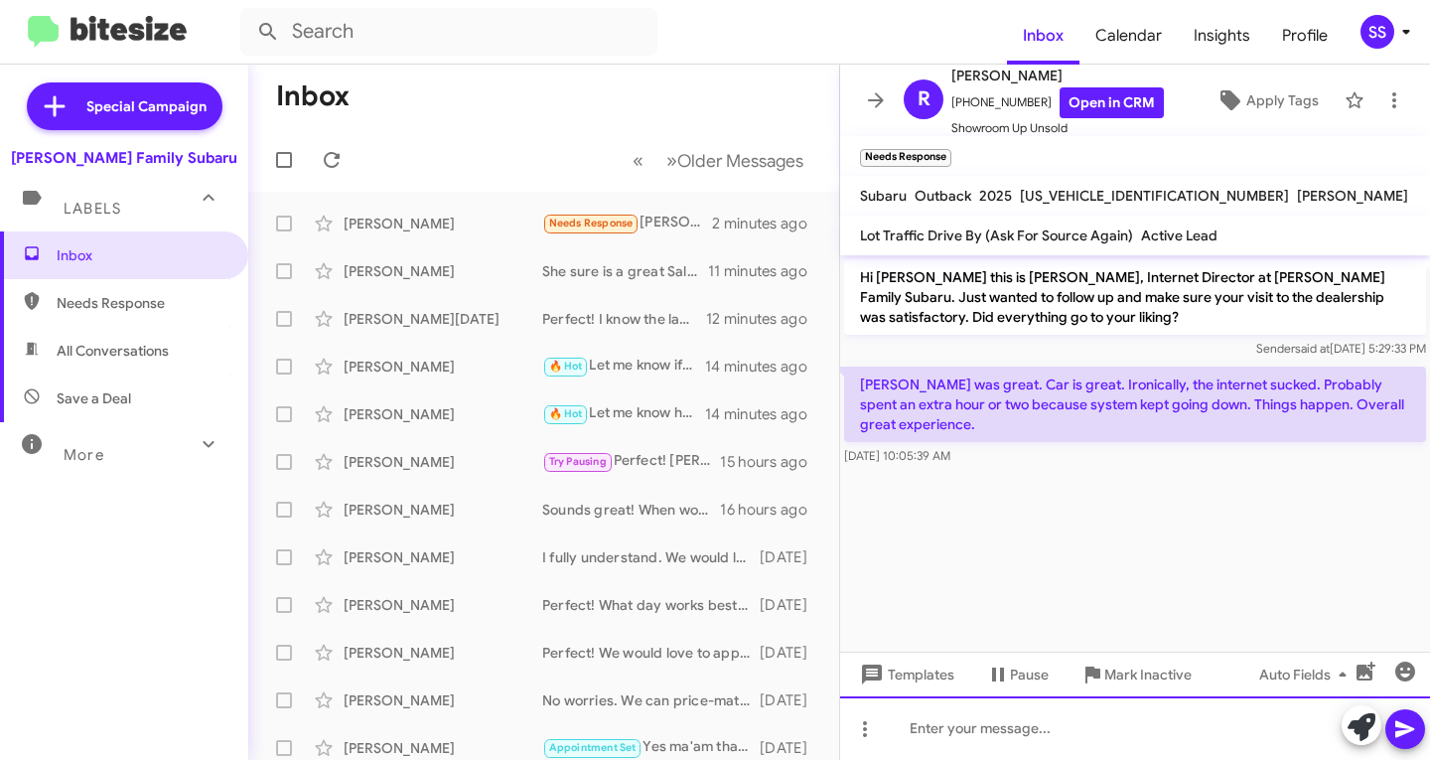
click at [996, 733] on div at bounding box center [1135, 728] width 590 height 64
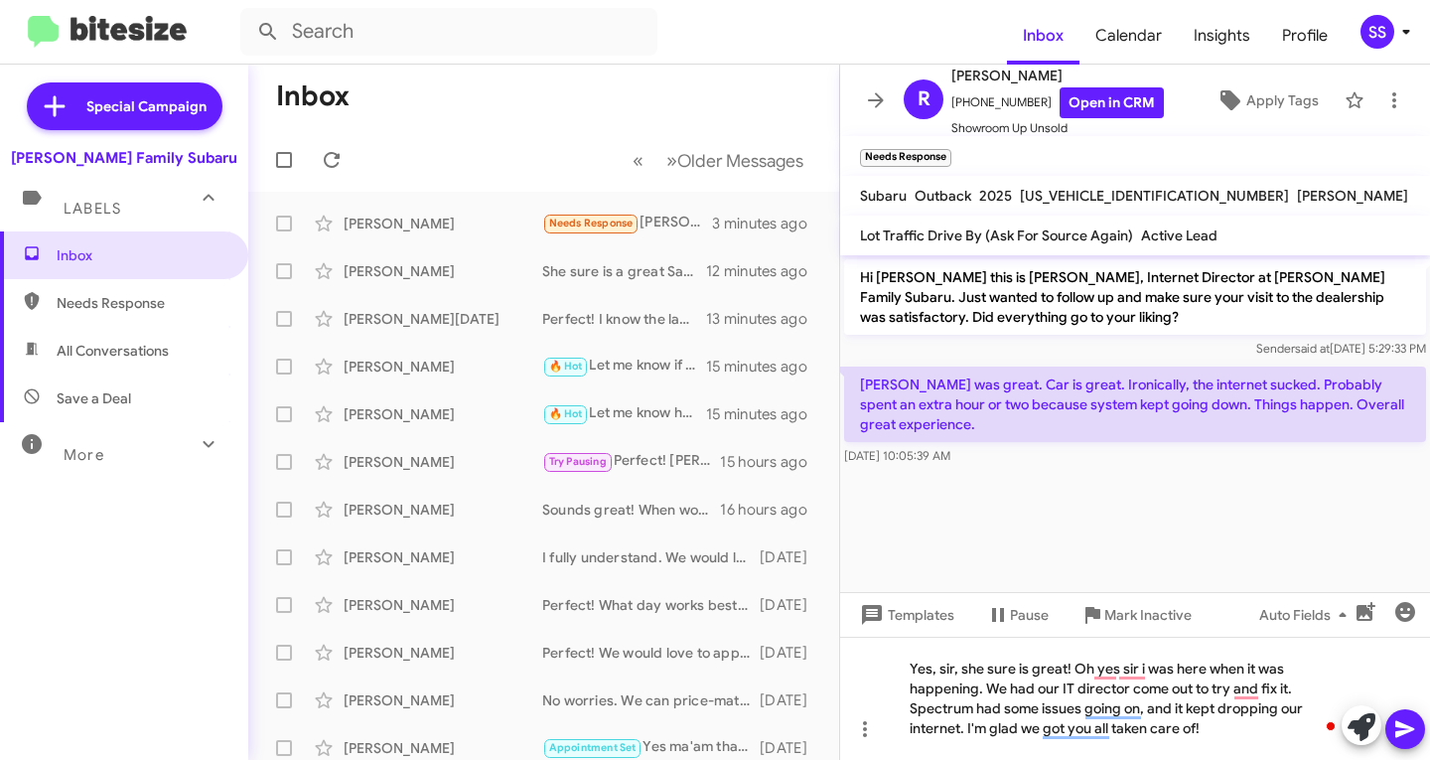
click at [1406, 737] on icon at bounding box center [1405, 729] width 24 height 24
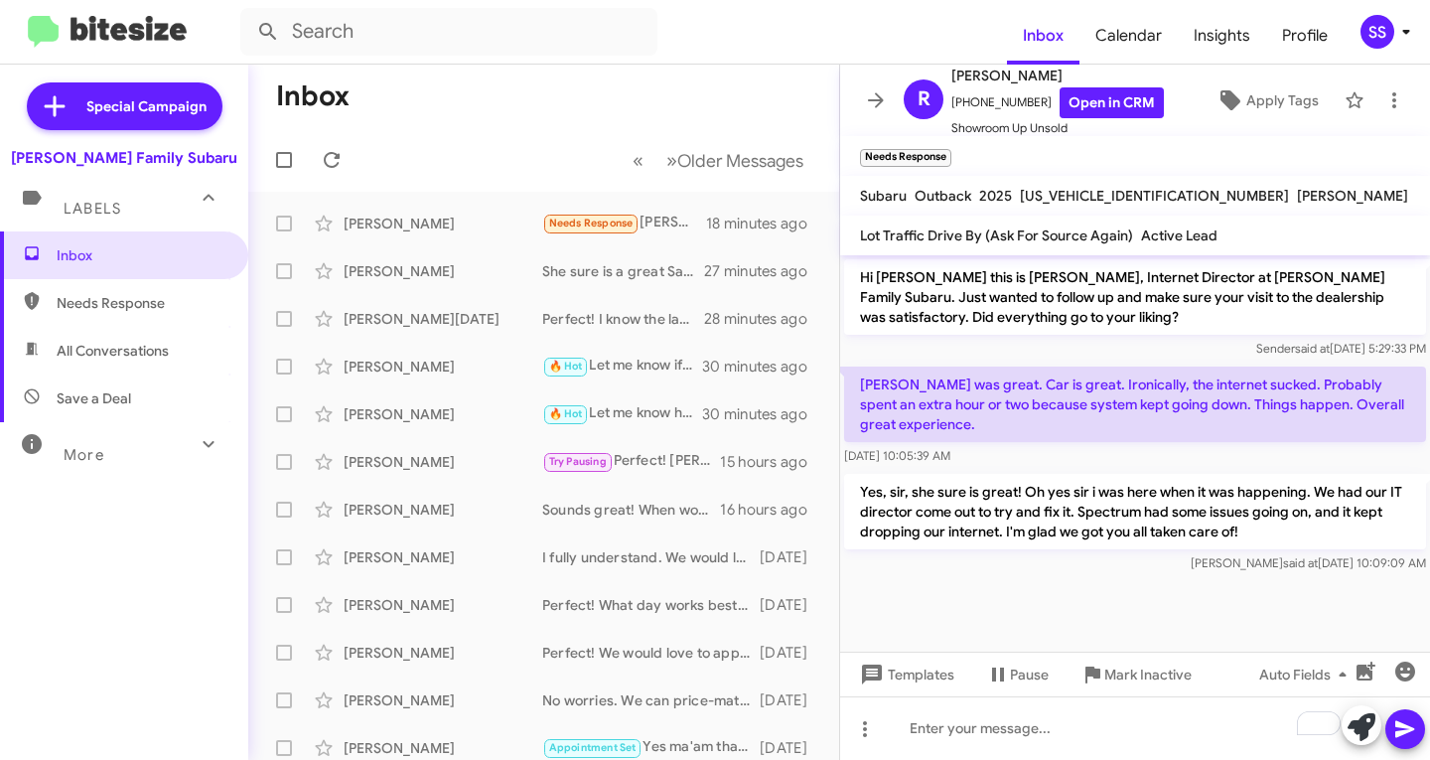
click at [149, 399] on span "Save a Deal" at bounding box center [124, 398] width 248 height 48
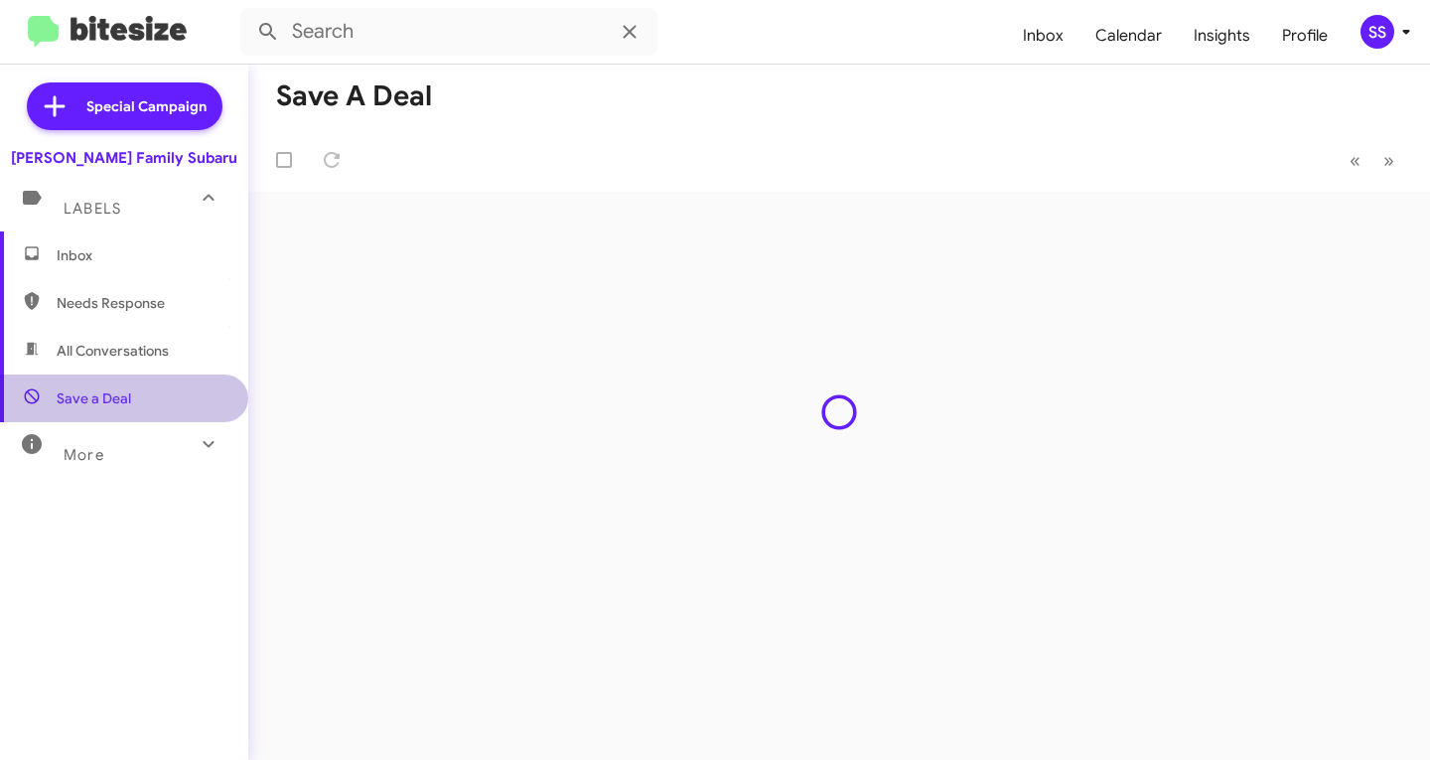
type input "in:not-interested"
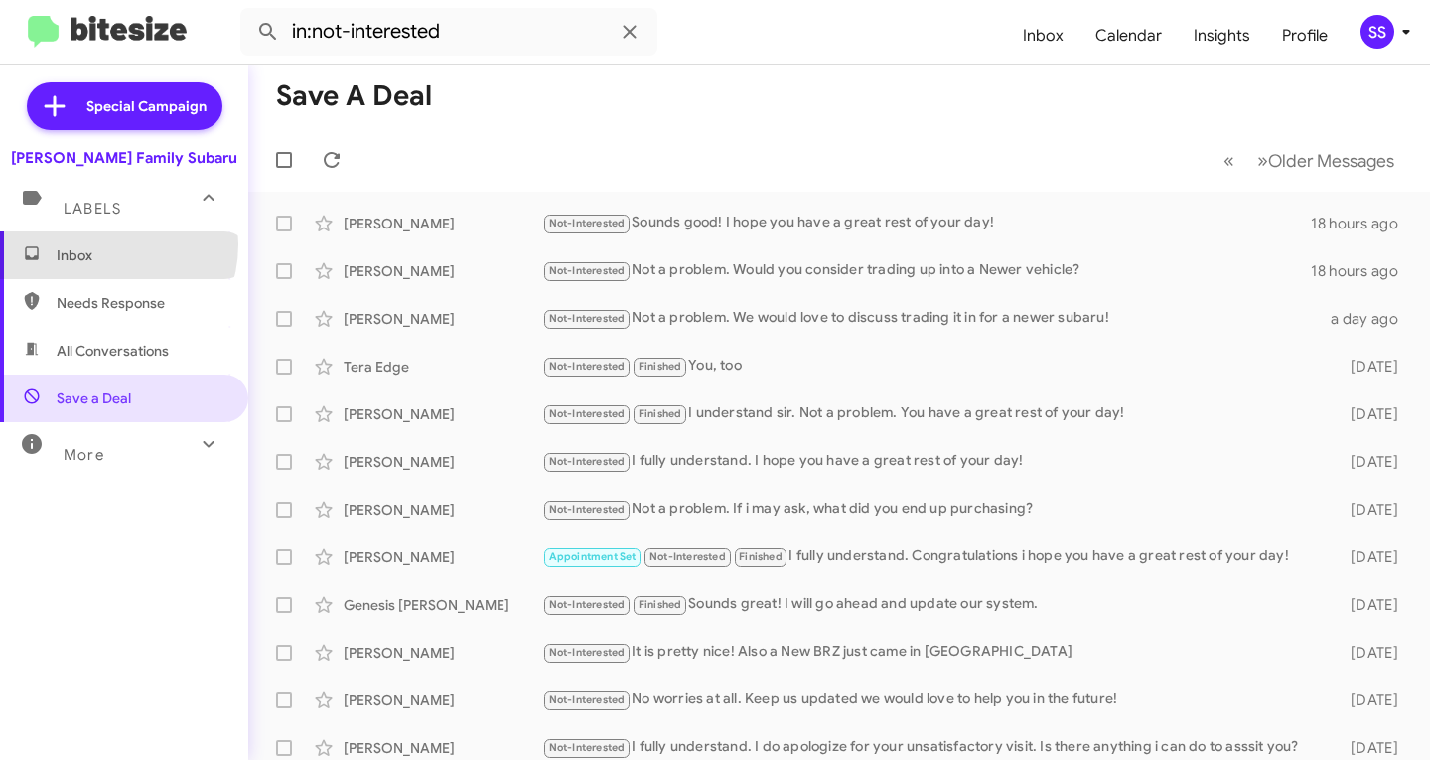
click at [101, 244] on span "Inbox" at bounding box center [124, 255] width 248 height 48
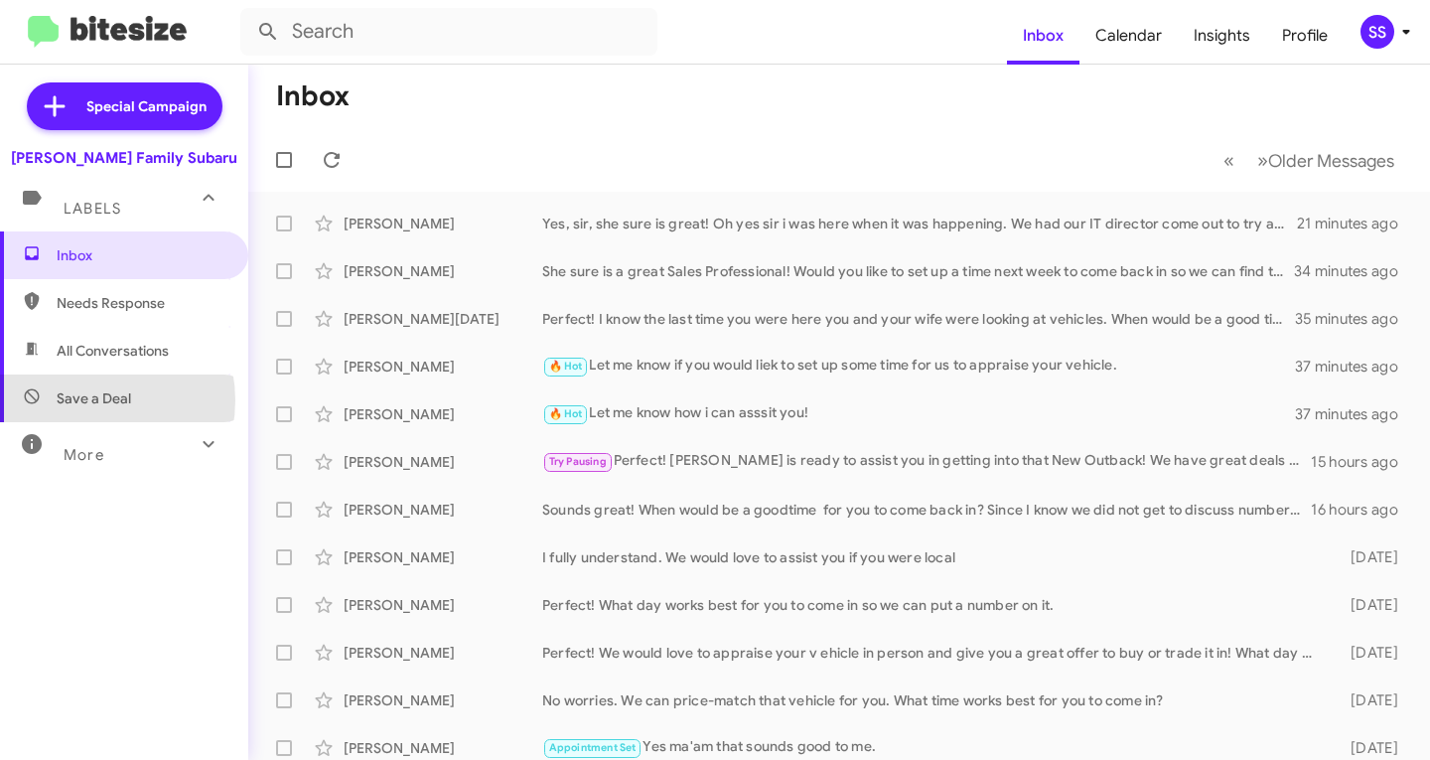
drag, startPoint x: 84, startPoint y: 400, endPoint x: 87, endPoint y: 381, distance: 19.1
click at [84, 400] on span "Save a Deal" at bounding box center [94, 398] width 74 height 20
type input "in:not-interested"
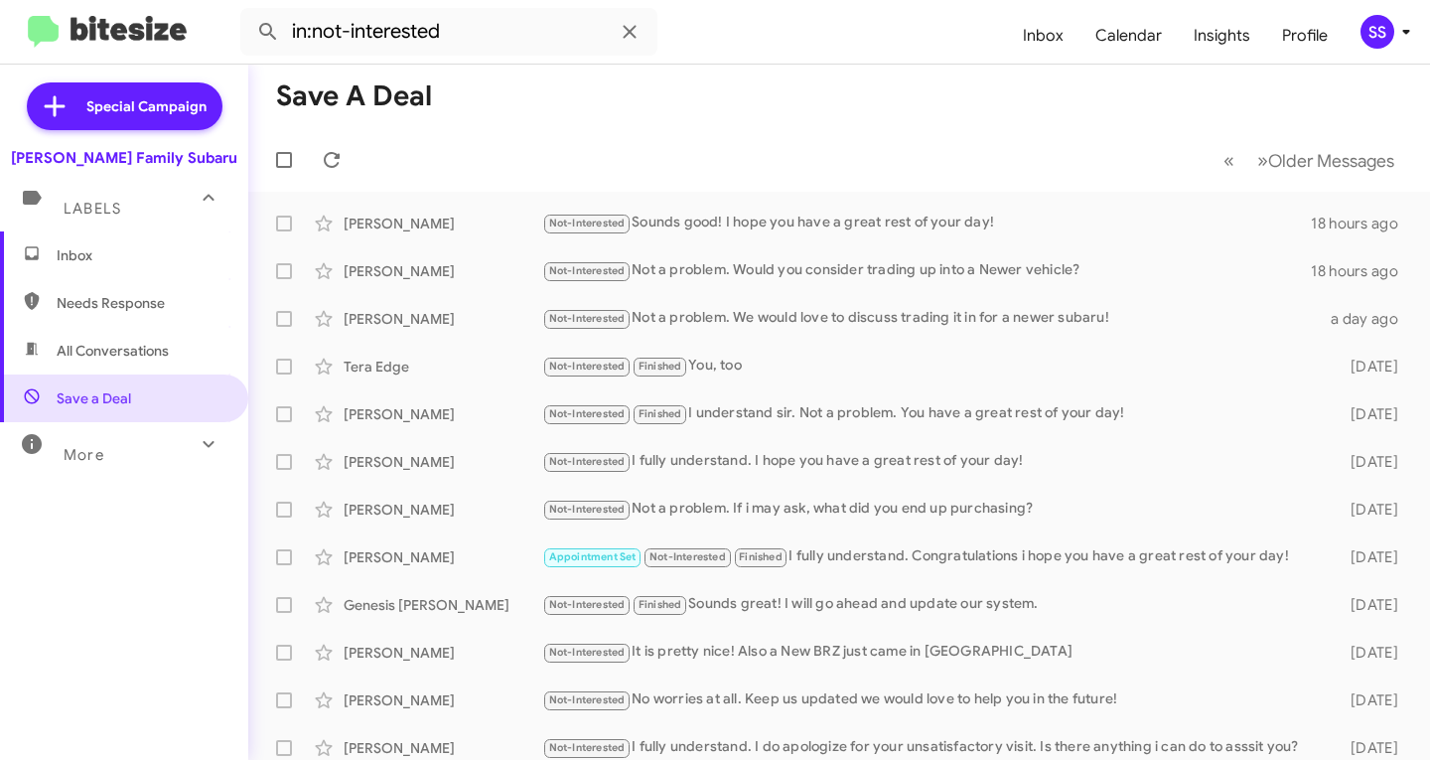
click at [84, 266] on span "Inbox" at bounding box center [124, 255] width 248 height 48
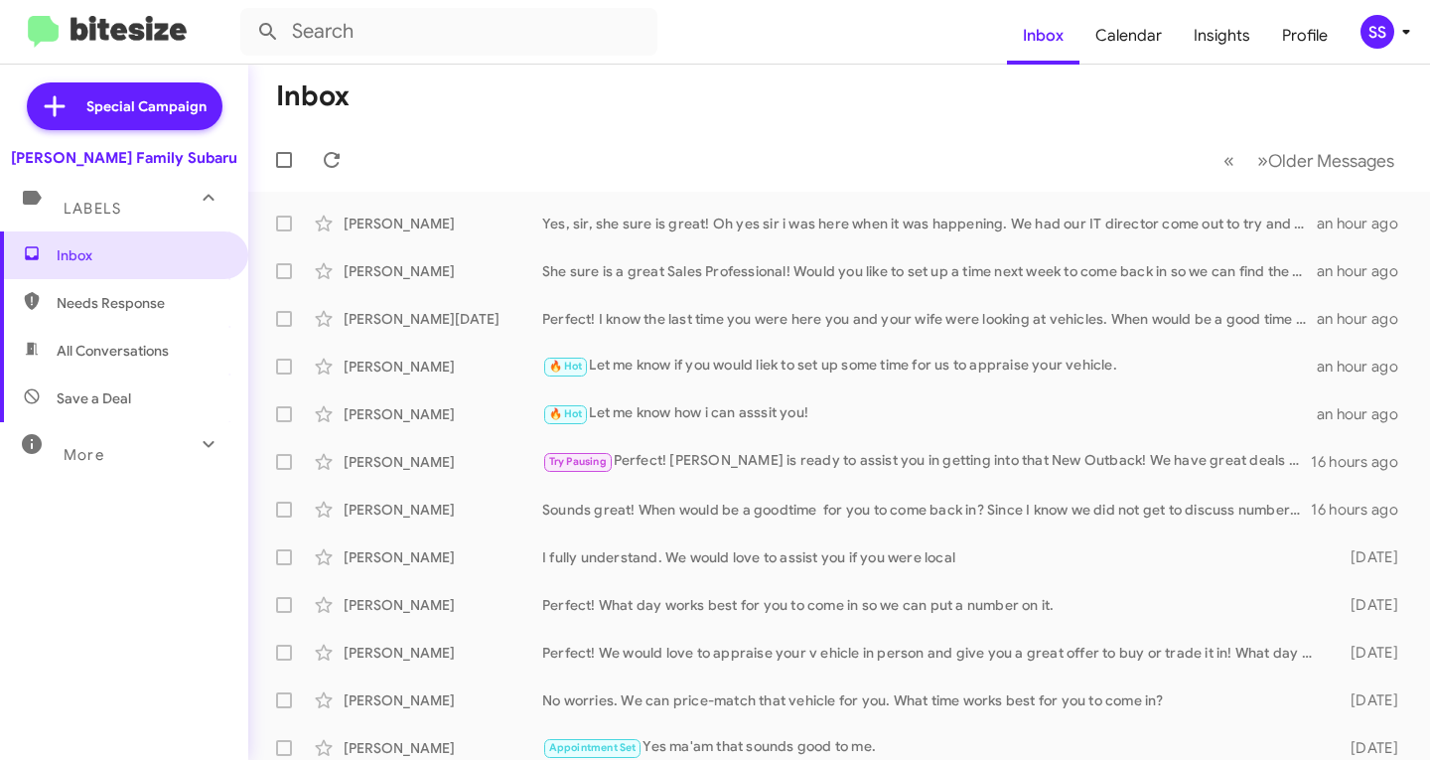
click at [112, 409] on span "Save a Deal" at bounding box center [124, 398] width 248 height 48
type input "in:not-interested"
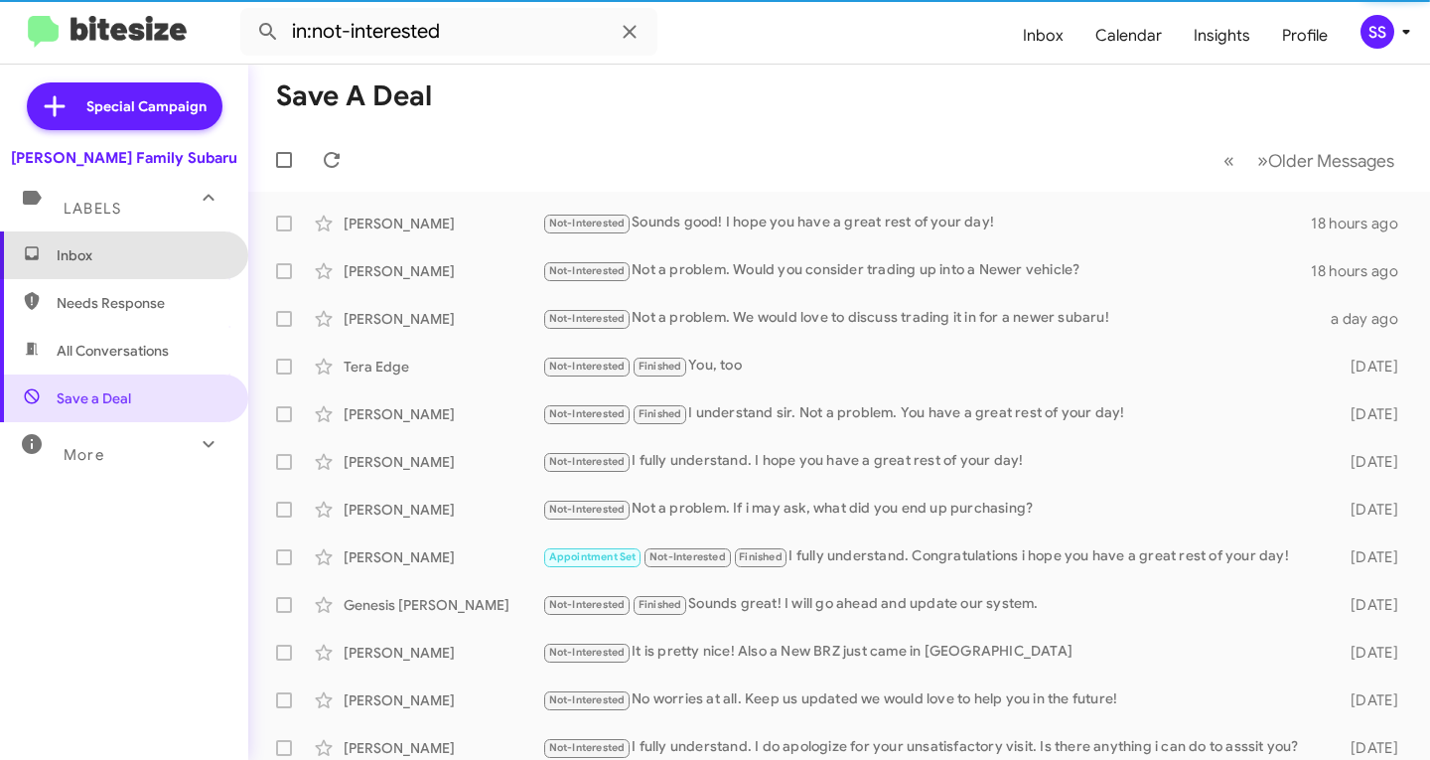
click at [155, 262] on span "Inbox" at bounding box center [141, 255] width 169 height 20
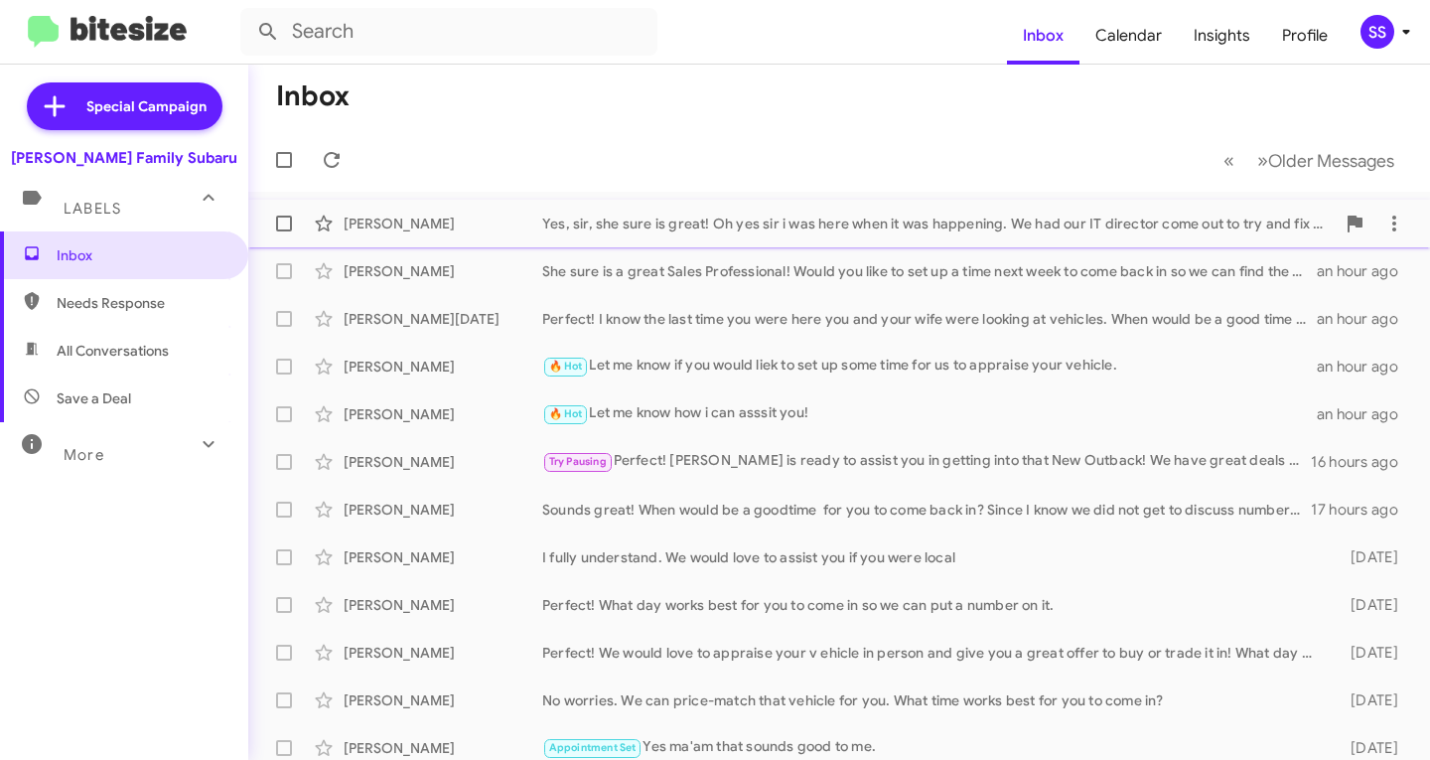
click at [860, 234] on div "[PERSON_NAME] Yes, sir, she sure is great! Oh yes sir i was here when it was ha…" at bounding box center [839, 224] width 1150 height 40
